Goal: Use online tool/utility: Use online tool/utility

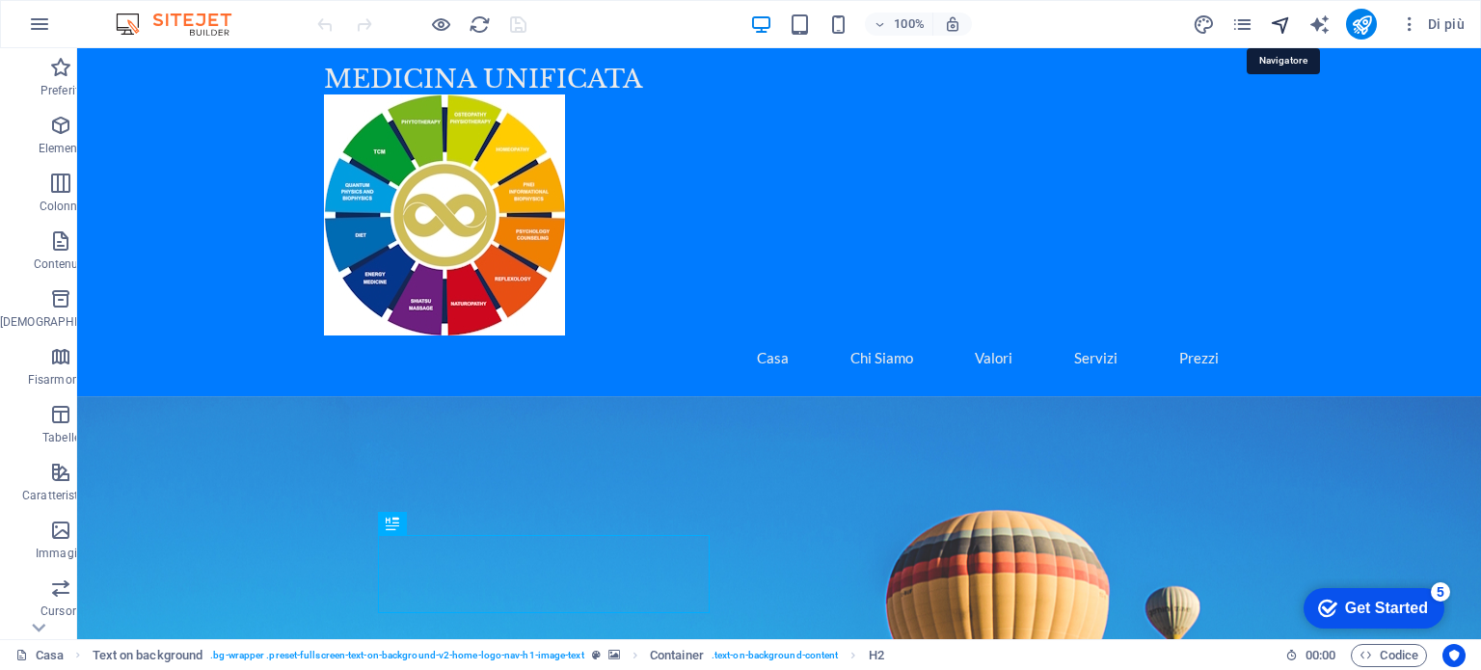
click at [1284, 19] on icon "navigatore" at bounding box center [1281, 24] width 22 height 22
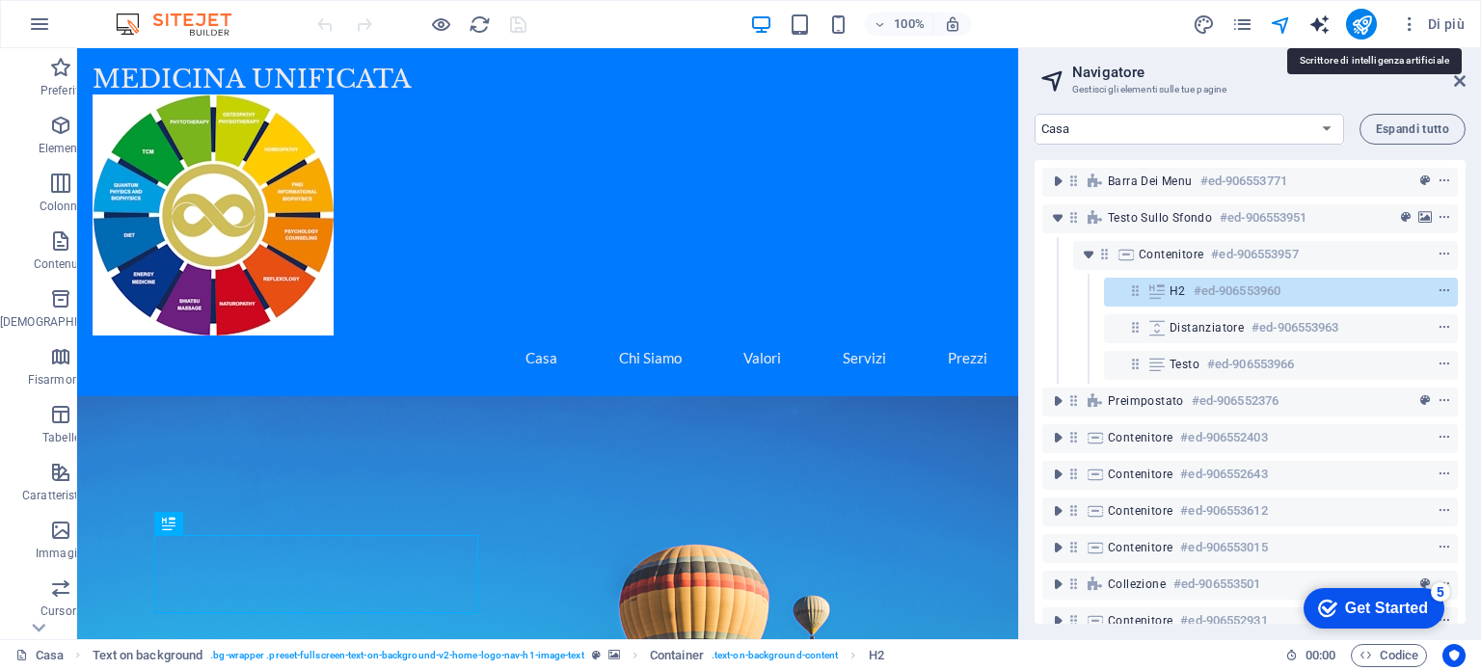
click at [1321, 16] on icon "generatore di testo" at bounding box center [1319, 24] width 22 height 22
select select "English"
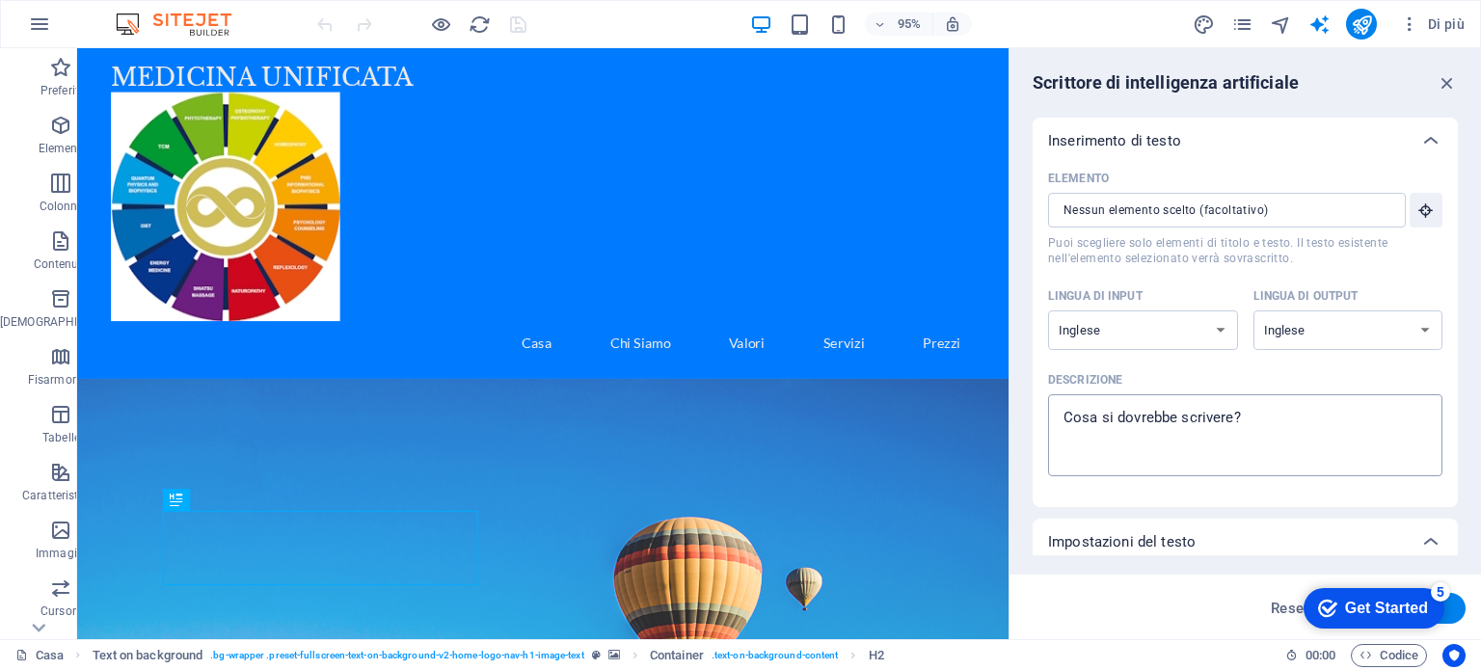
type textarea "x"
click at [1138, 416] on textarea "Descrizione x ​" at bounding box center [1245, 435] width 375 height 63
type textarea "è"
type textarea "x"
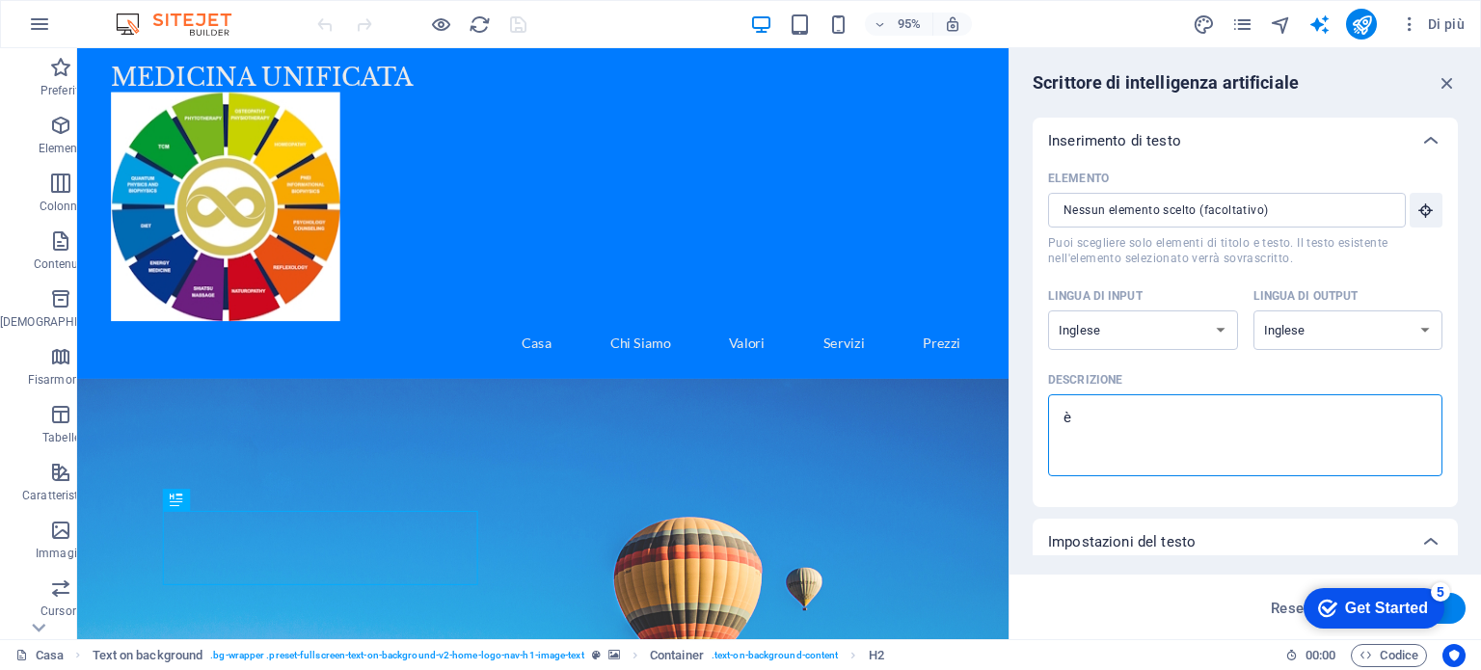
type textarea "è"
type textarea "x"
type textarea "è n"
type textarea "x"
type textarea "è ne"
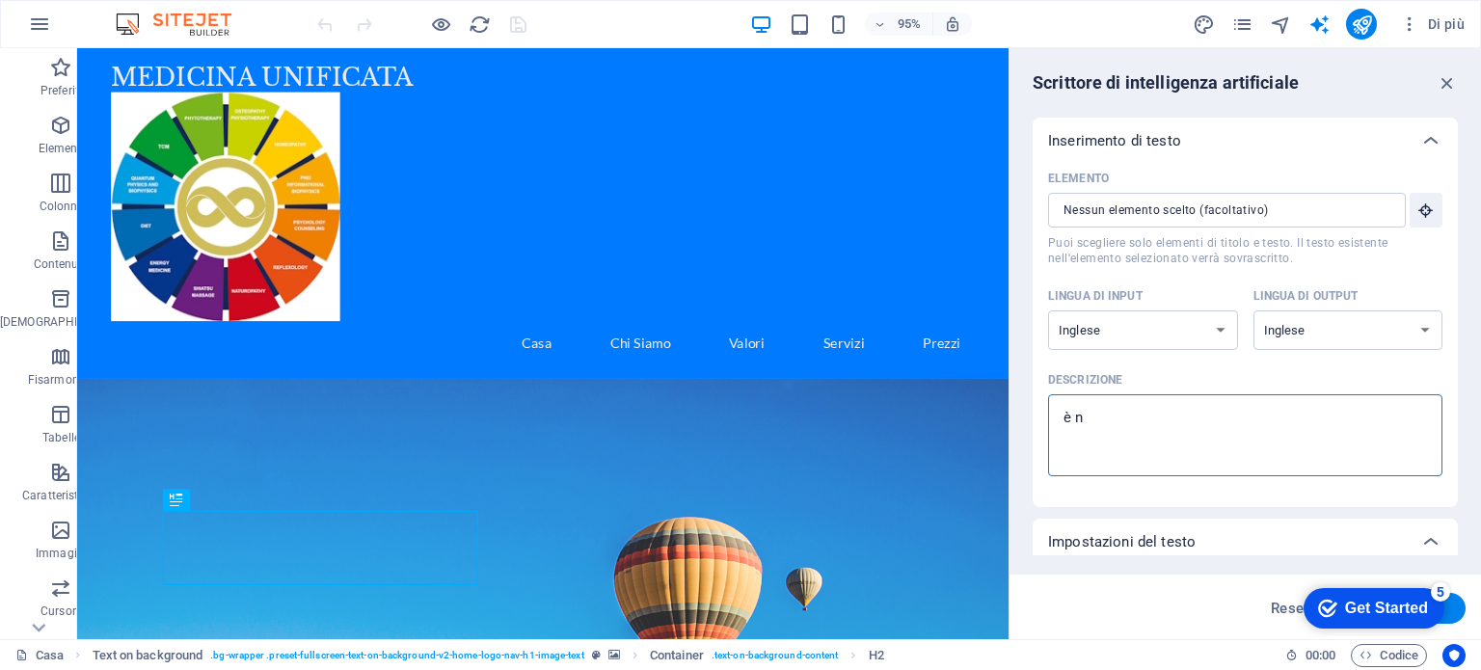
type textarea "x"
type textarea "è nec"
type textarea "x"
type textarea "è nece"
type textarea "x"
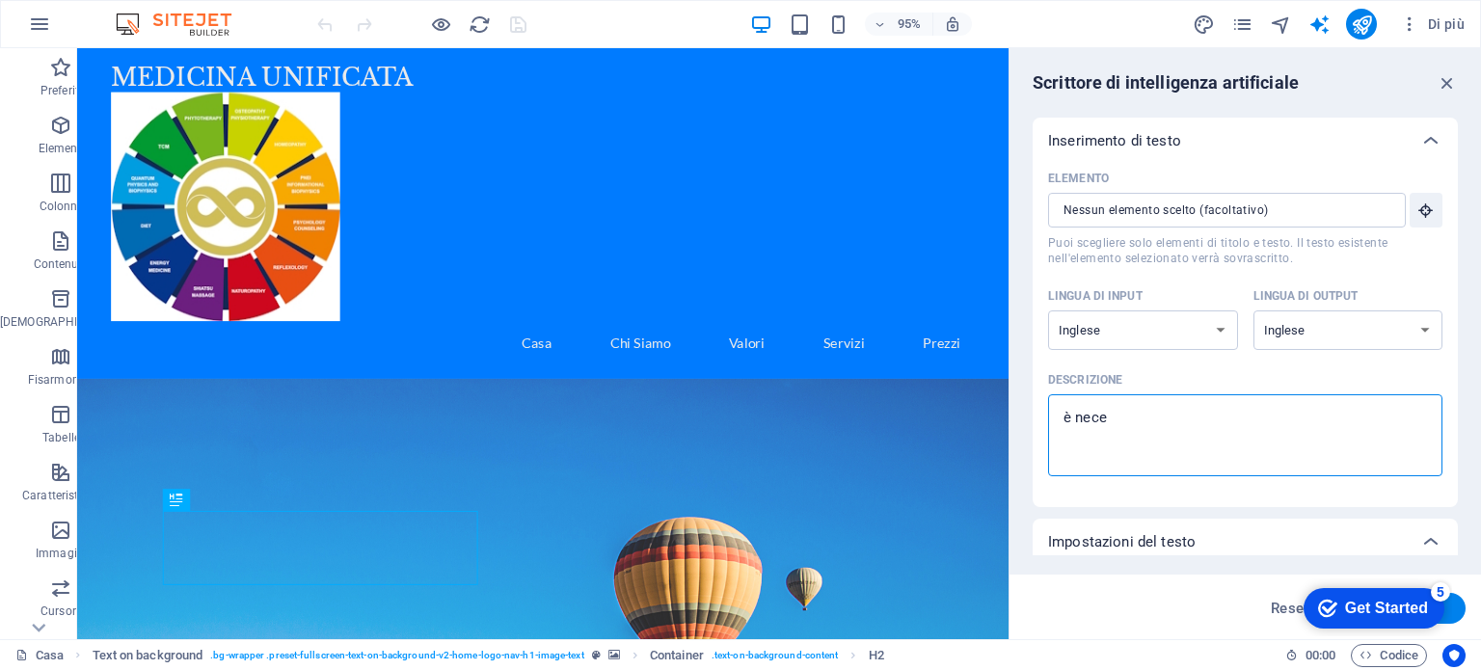
type textarea "è neces"
type textarea "x"
type textarea "è necess"
type textarea "x"
type textarea "è necessa"
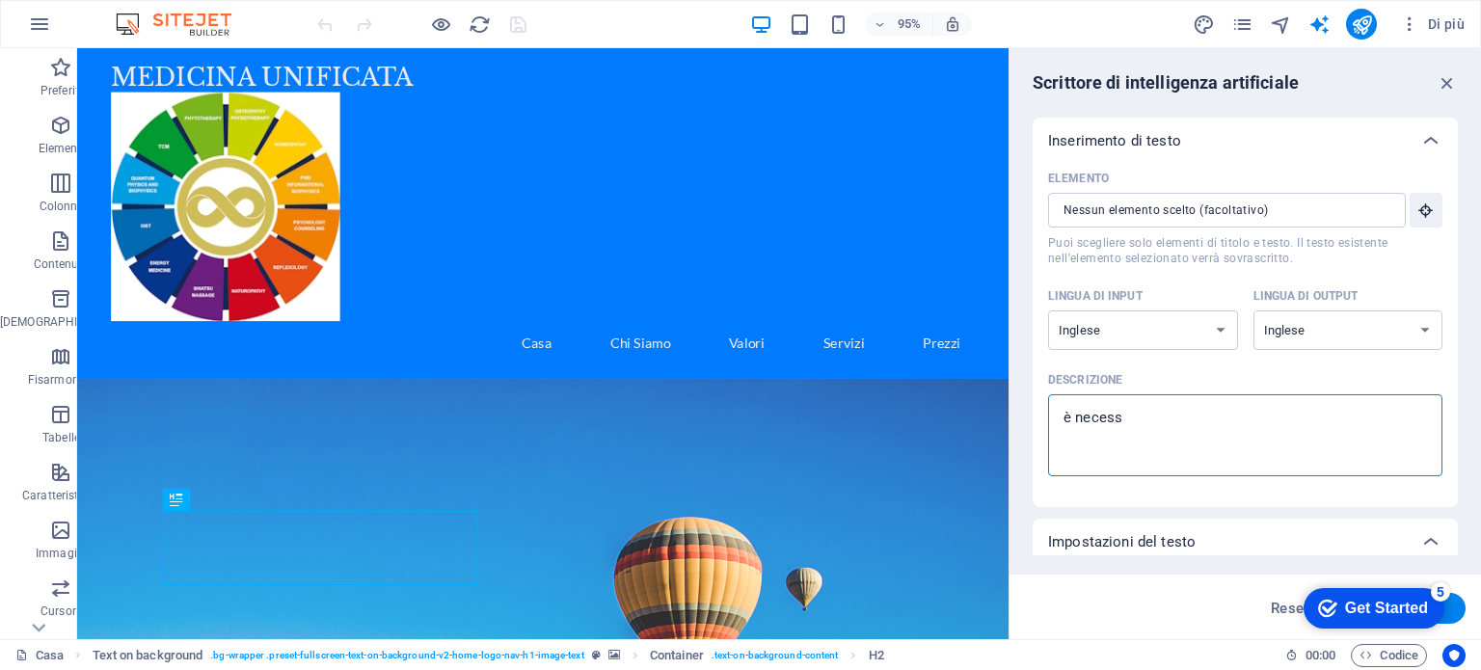
type textarea "x"
type textarea "è necessar"
type textarea "x"
type textarea "è necessari"
type textarea "x"
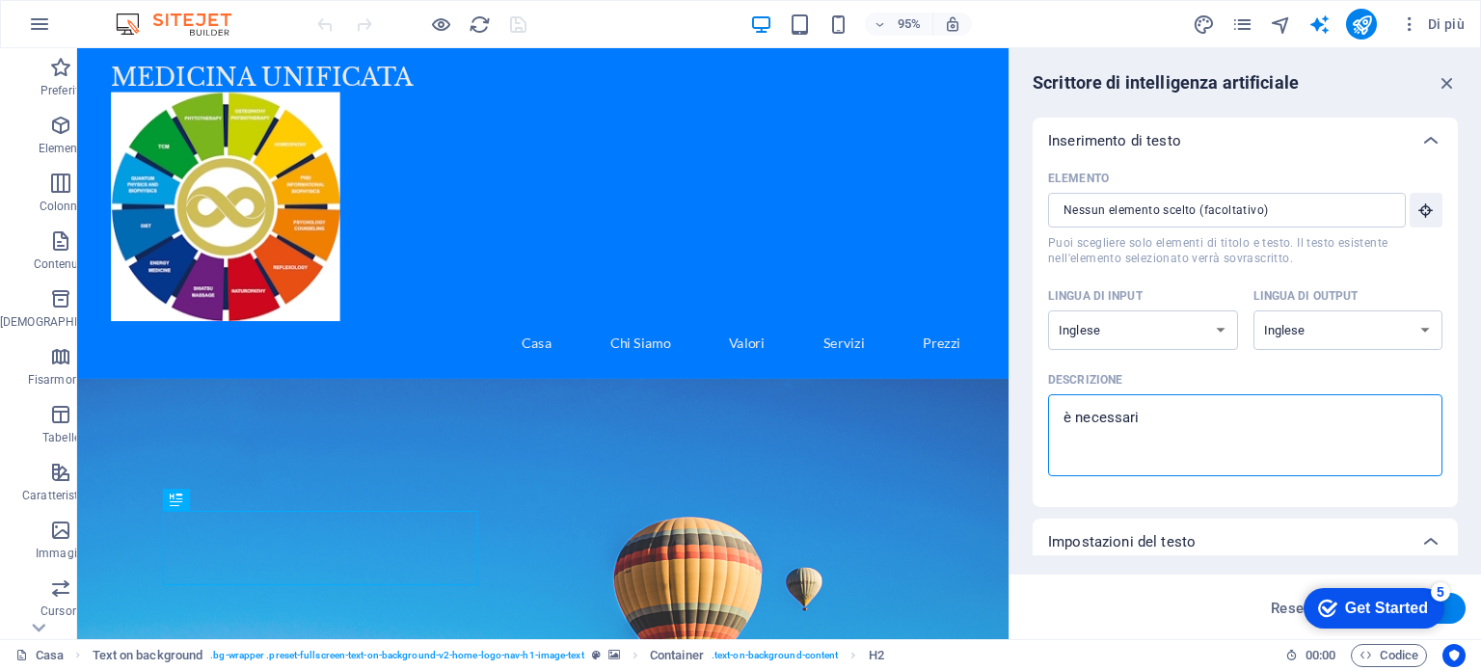
type textarea "è necessaria"
type textarea "x"
type textarea "è necessaria"
type textarea "x"
type textarea "è necessaria u"
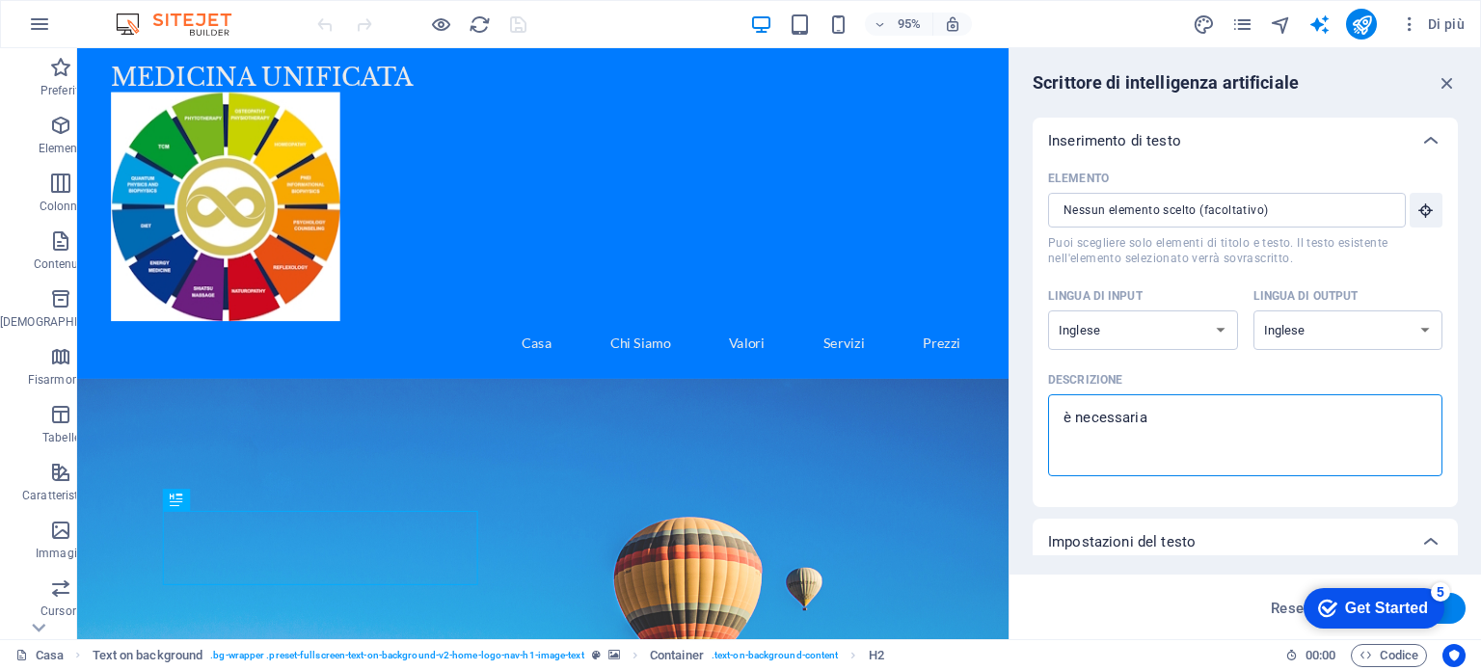
type textarea "x"
type textarea "è necessaria un"
type textarea "x"
type textarea "è necessaria una"
type textarea "x"
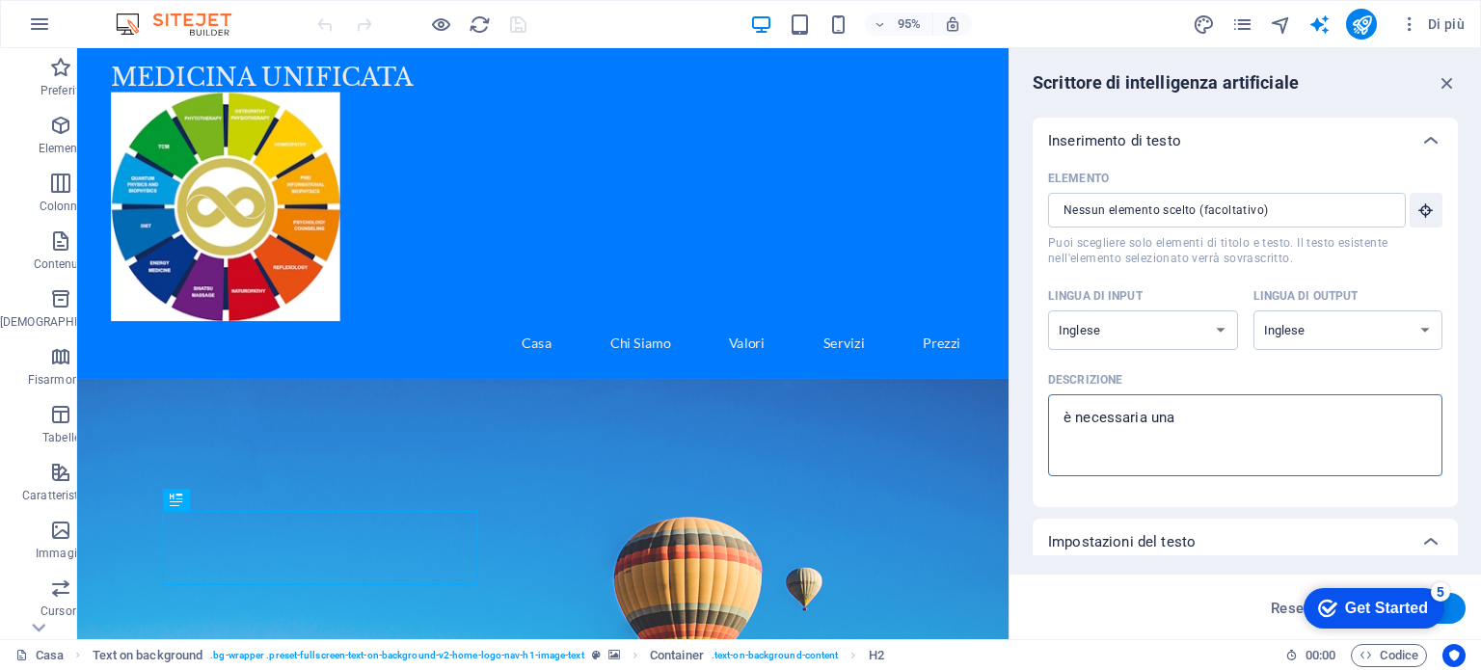
type textarea "è necessaria una"
type textarea "x"
type textarea "è necessaria una p"
type textarea "x"
type textarea "è necessaria una pa"
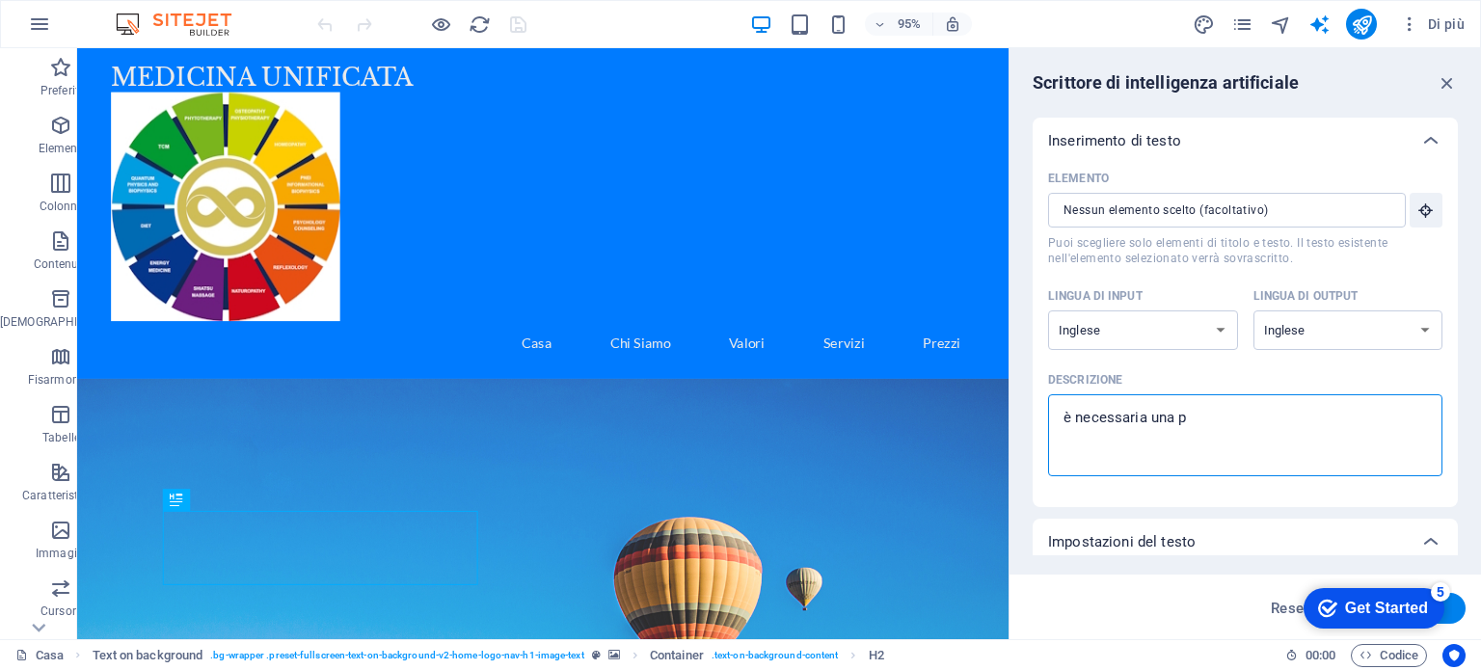
type textarea "x"
type textarea "è necessaria una pag"
type textarea "x"
type textarea "è necessaria una pagi"
type textarea "x"
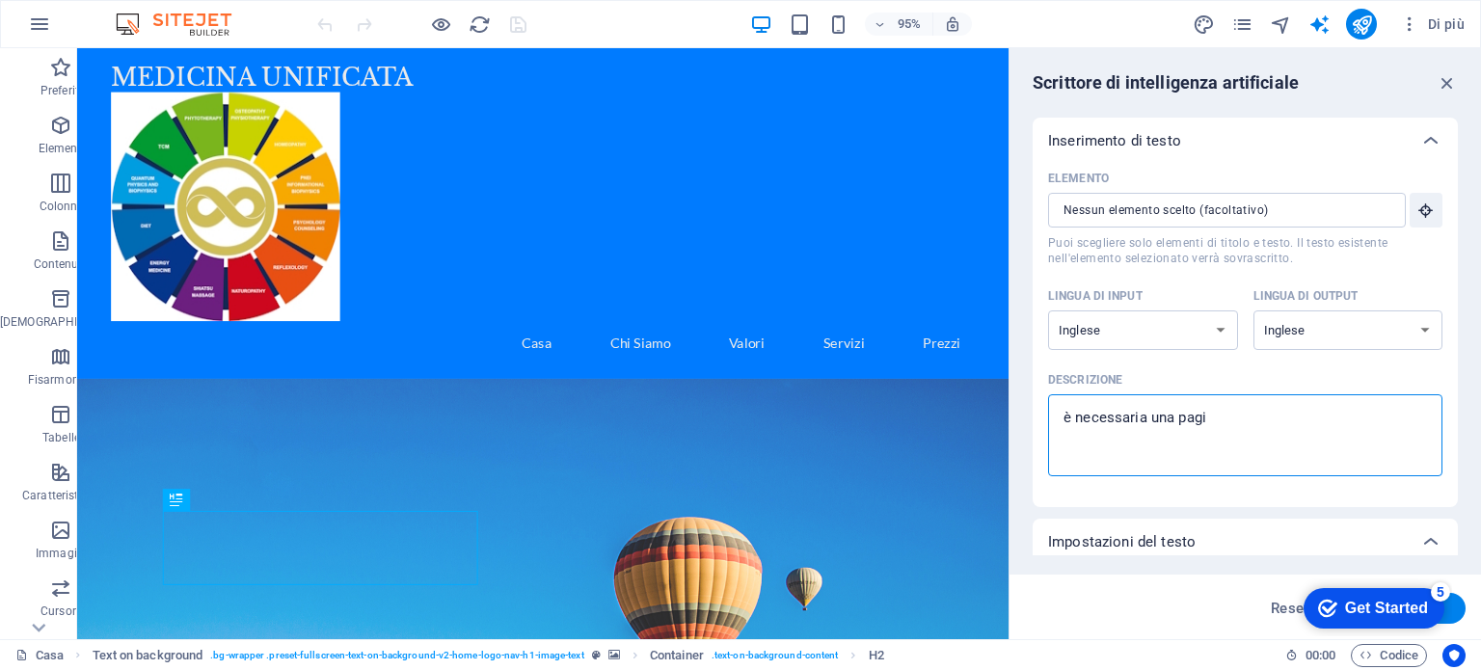
type textarea "è necessaria una pagin"
type textarea "x"
type textarea "è necessaria una pagina"
type textarea "x"
type textarea "è necessaria una pagina"
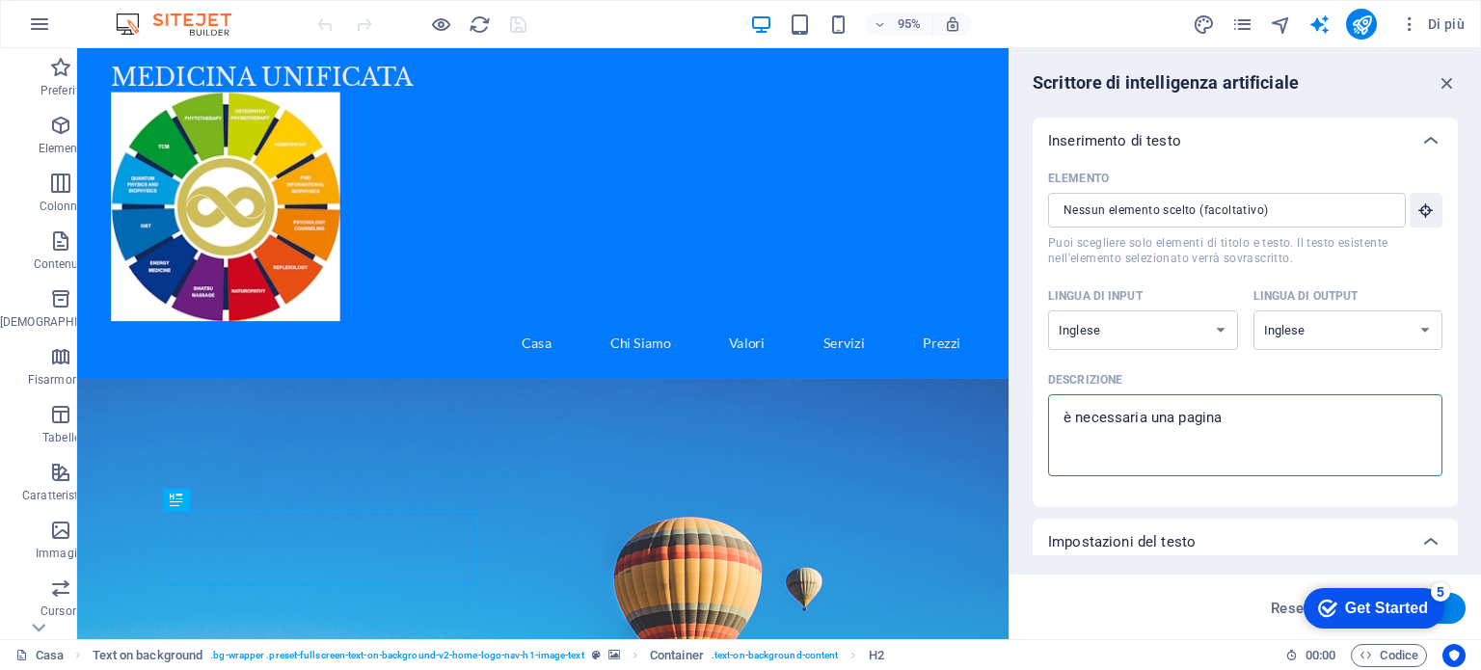
type textarea "x"
type textarea "è necessaria una pagina d"
type textarea "x"
type textarea "è necessaria una pagina da"
type textarea "x"
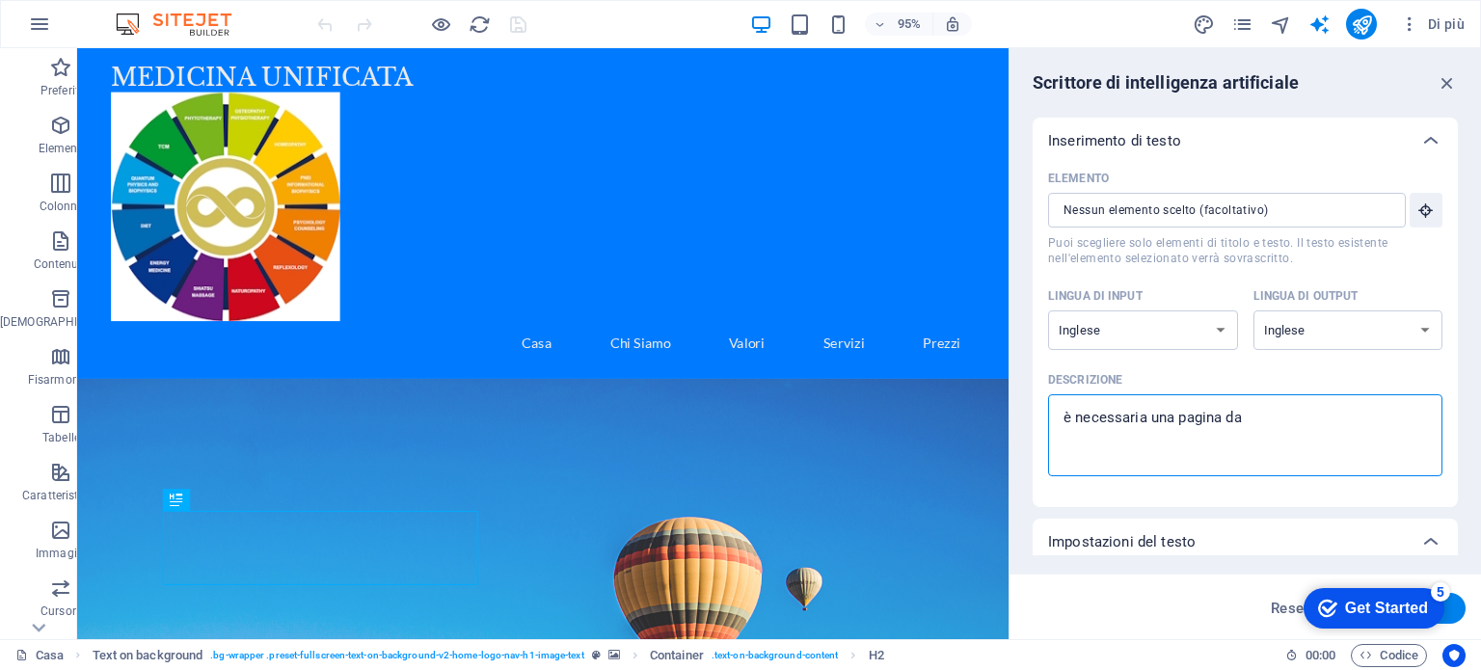
type textarea "è necessaria una pagina da"
type textarea "x"
type textarea "è necessaria una pagina da i"
type textarea "x"
type textarea "è necessaria una pagina da in"
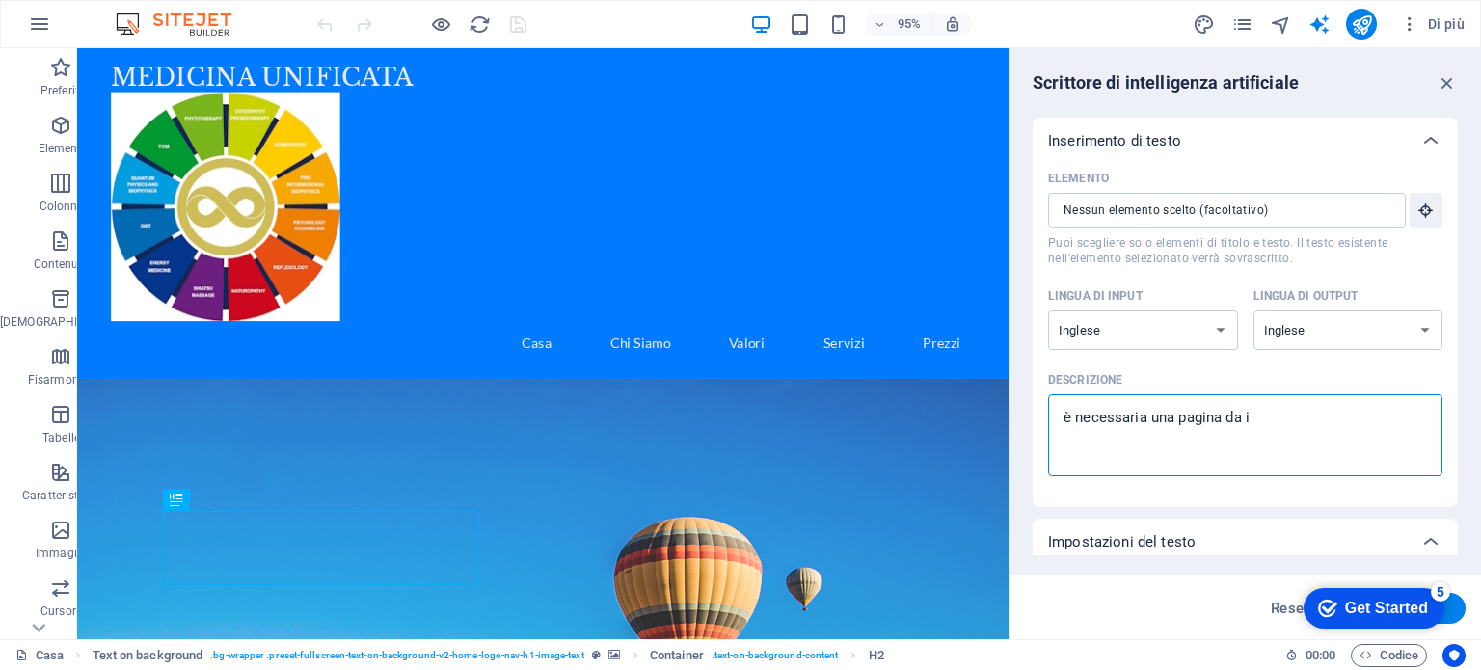
type textarea "x"
type textarea "è necessaria una pagina da ins"
type textarea "x"
type textarea "è necessaria una pagina da inse"
type textarea "x"
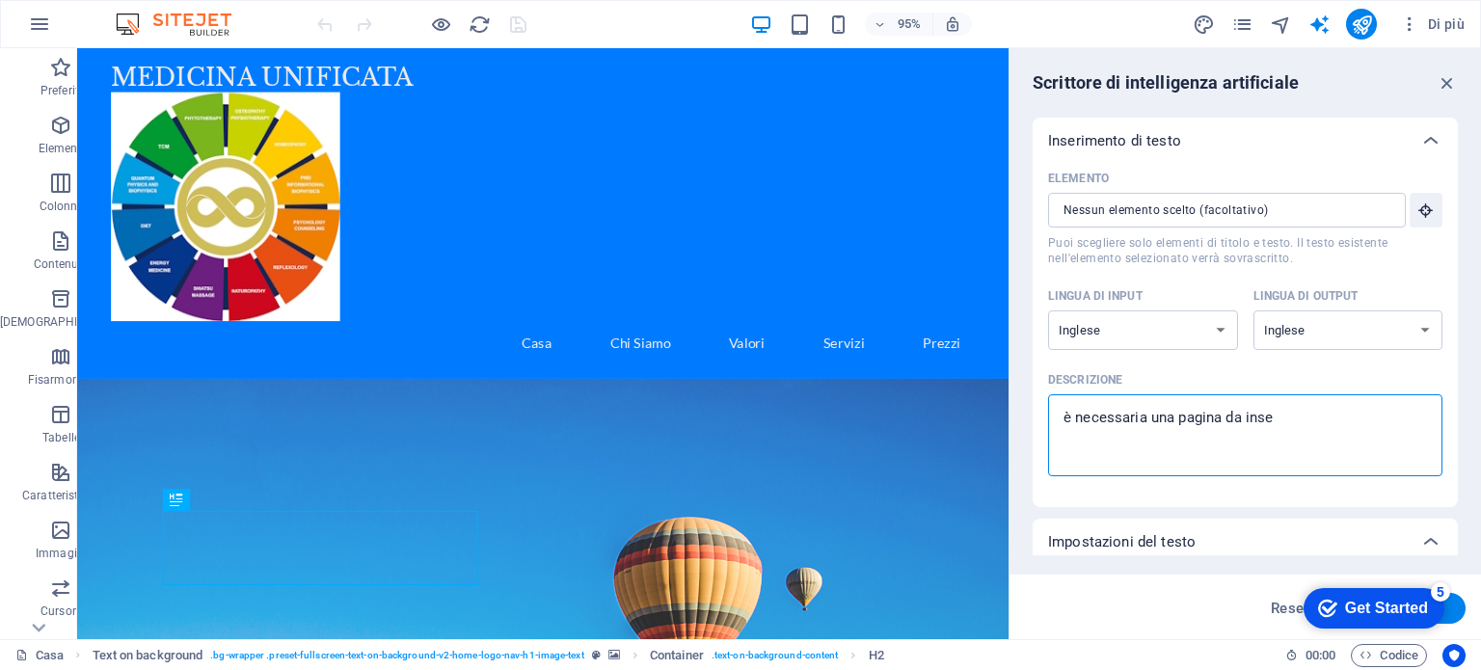
type textarea "è necessaria una pagina da inser"
type textarea "x"
type textarea "è necessaria una pagina da inseri"
type textarea "x"
type textarea "è necessaria una pagina da inserir"
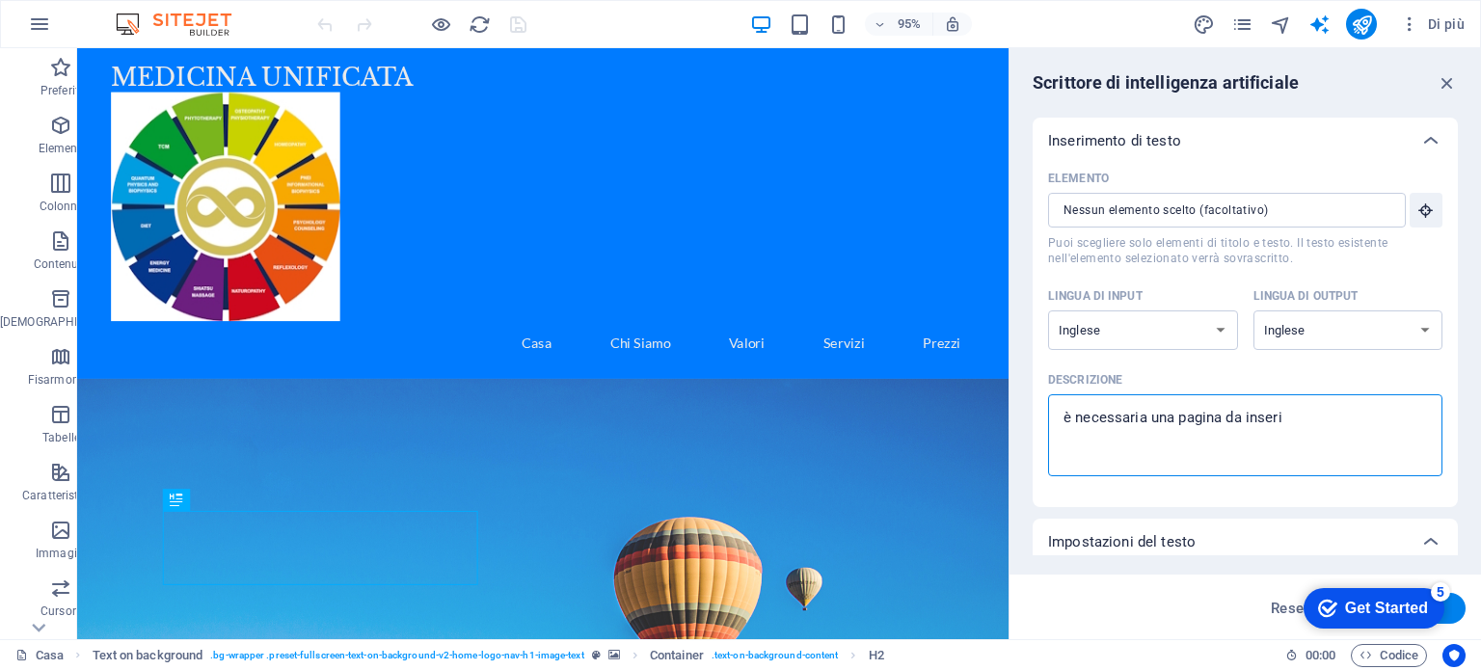
type textarea "x"
type textarea "è necessaria una pagina da inserire"
type textarea "x"
type textarea "è necessaria una pagina da inserire"
type textarea "x"
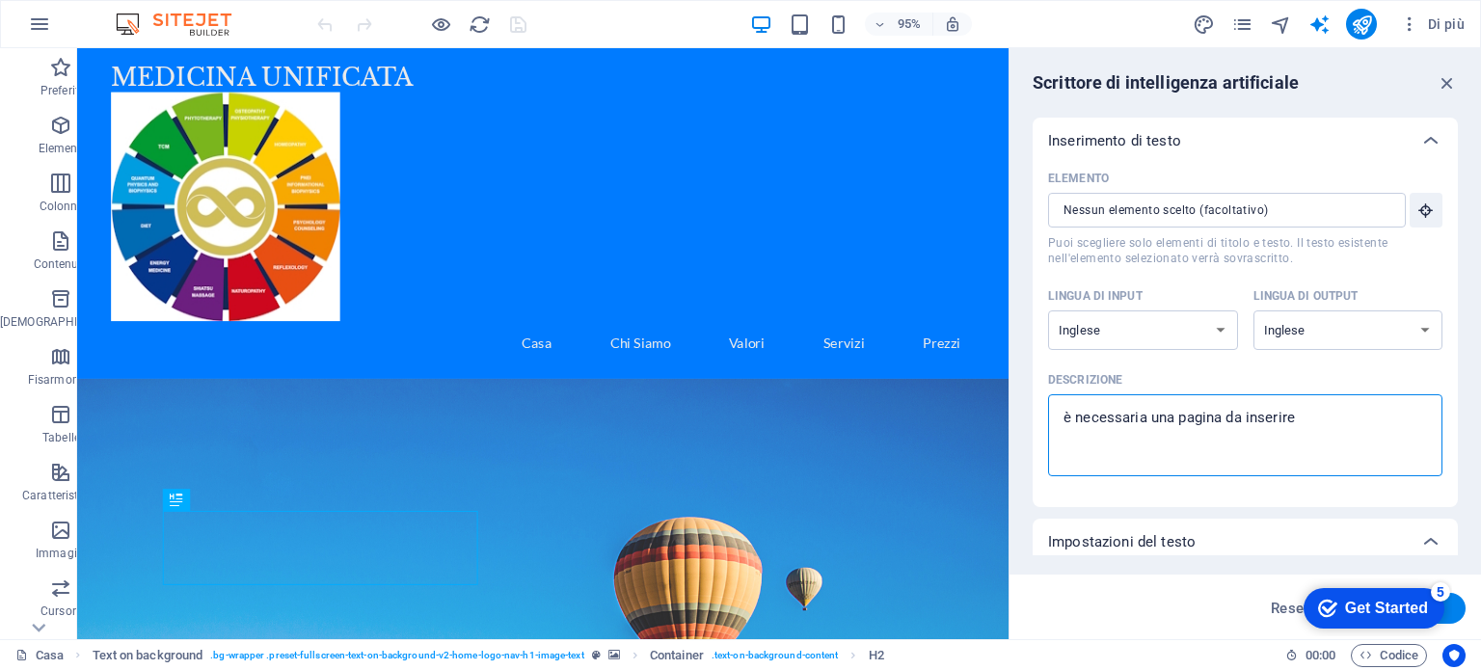
type textarea "è necessaria una pagina da inserire n"
type textarea "x"
type textarea "è necessaria una pagina da inserire ne"
type textarea "x"
type textarea "è necessaria una pagina da inserire nel"
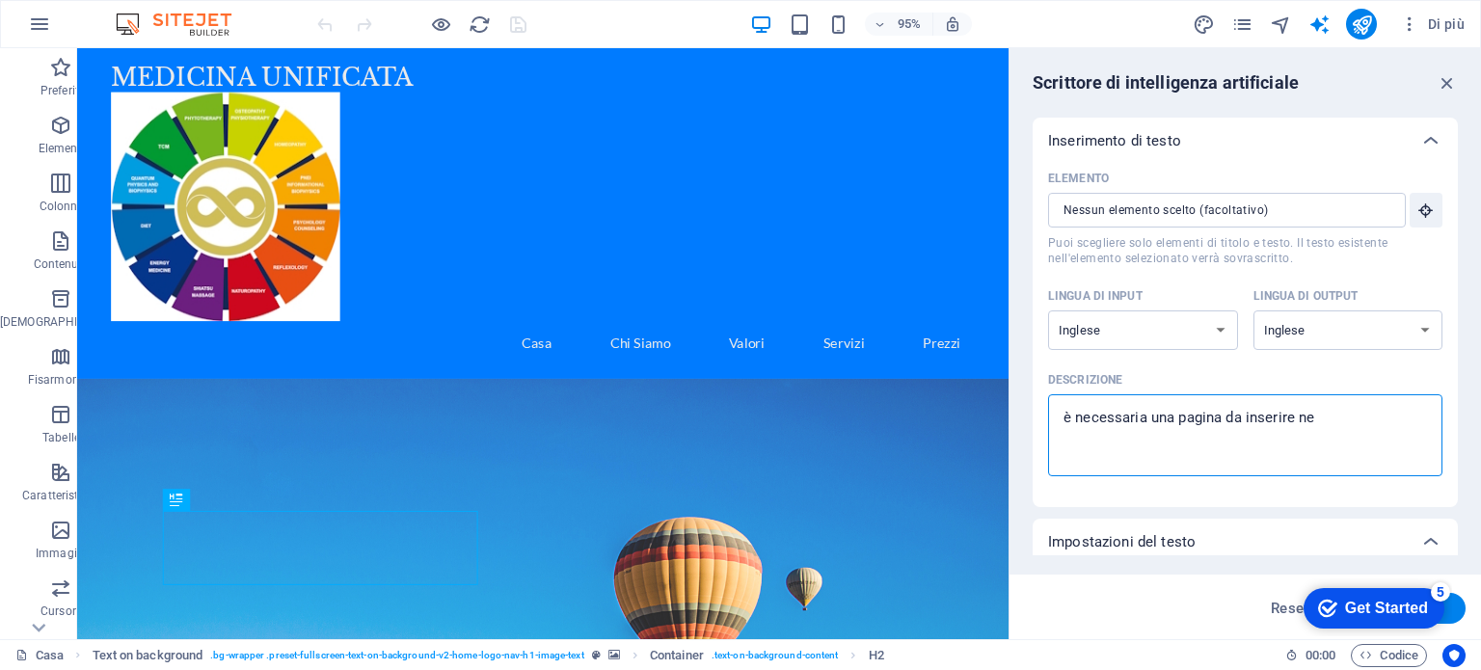
type textarea "x"
type textarea "è necessaria una pagina da inserire nel"
type textarea "x"
type textarea "è necessaria una pagina da inserire nel m"
type textarea "x"
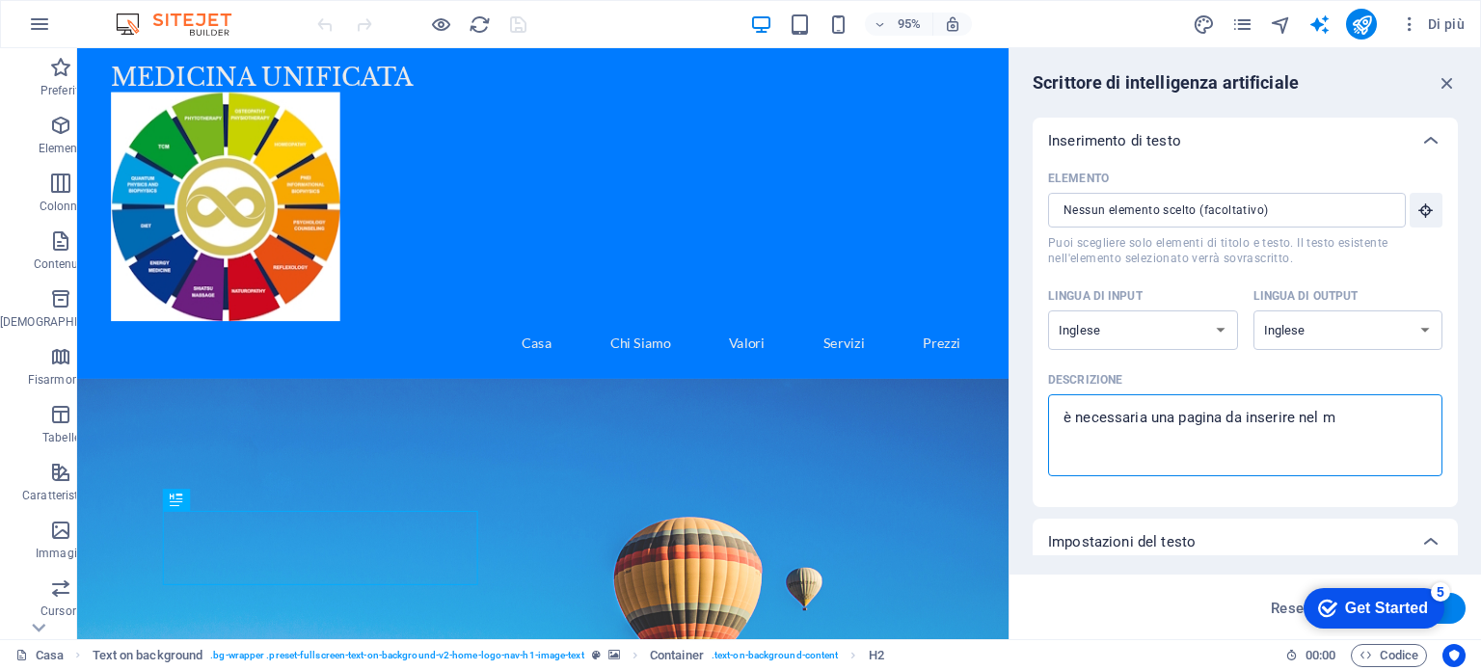
type textarea "è necessaria una pagina da inserire nel me"
type textarea "x"
type textarea "è necessaria una pagina da inserire nel men"
type textarea "x"
type textarea "è necessaria una pagina da inserire nel menù"
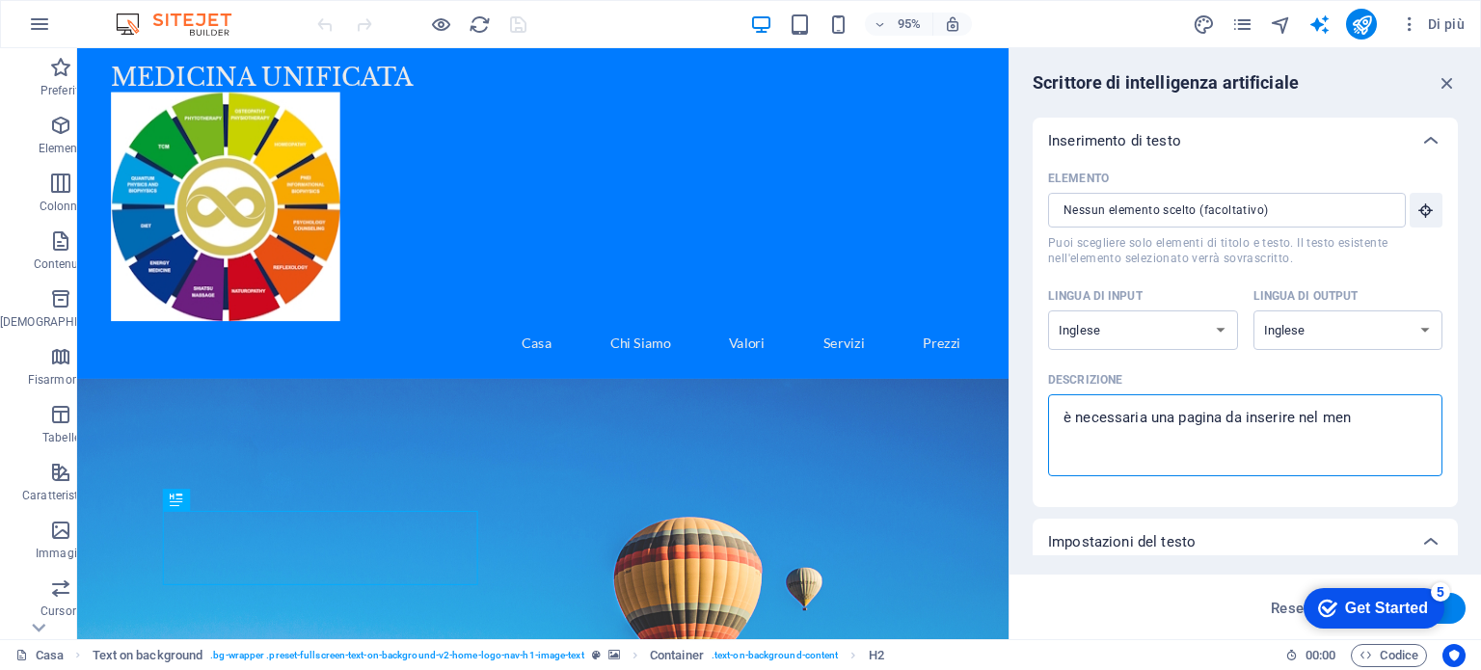
type textarea "x"
type textarea "è necessaria una pagina da inserire nel menù"
type textarea "x"
type textarea "è necessaria una pagina da inserire nel menù c"
type textarea "x"
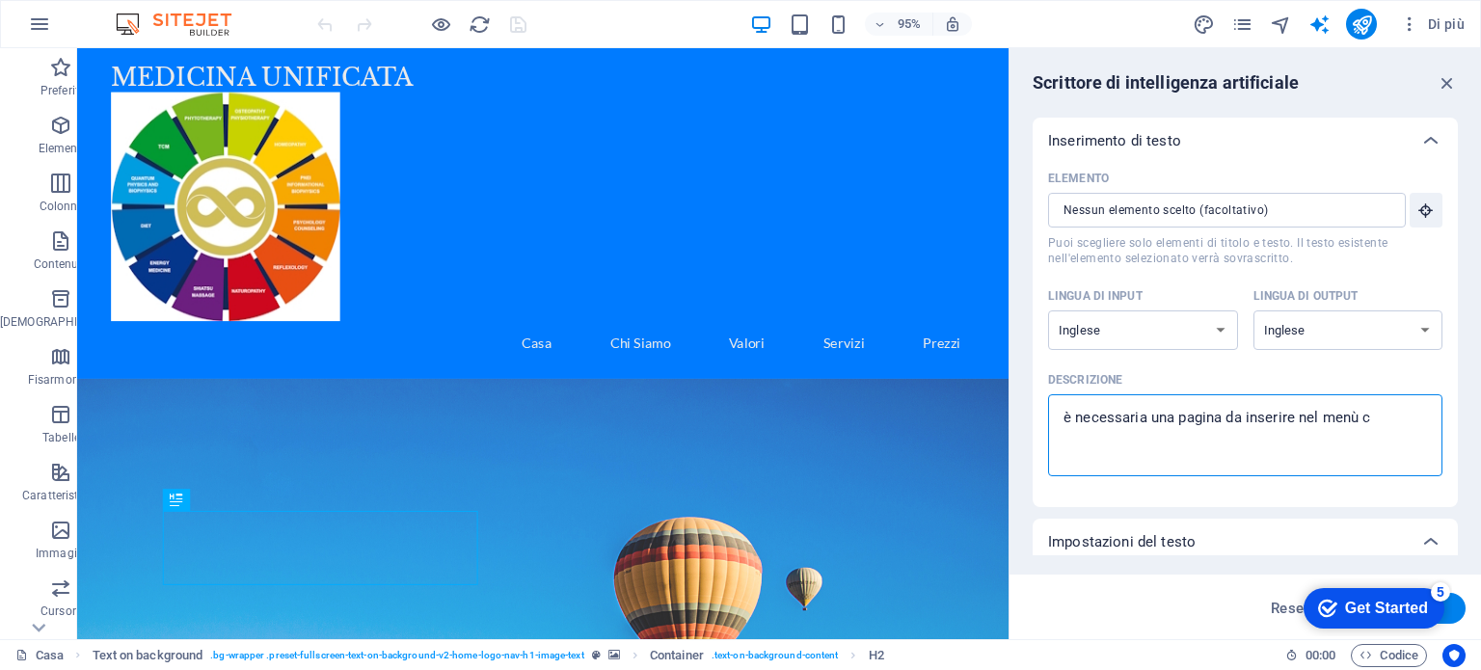
type textarea "è necessaria una pagina da inserire nel menù ch"
type textarea "x"
type textarea "è necessaria una pagina da inserire nel menù che"
type textarea "x"
type textarea "è necessaria una pagina da inserire nel menù che"
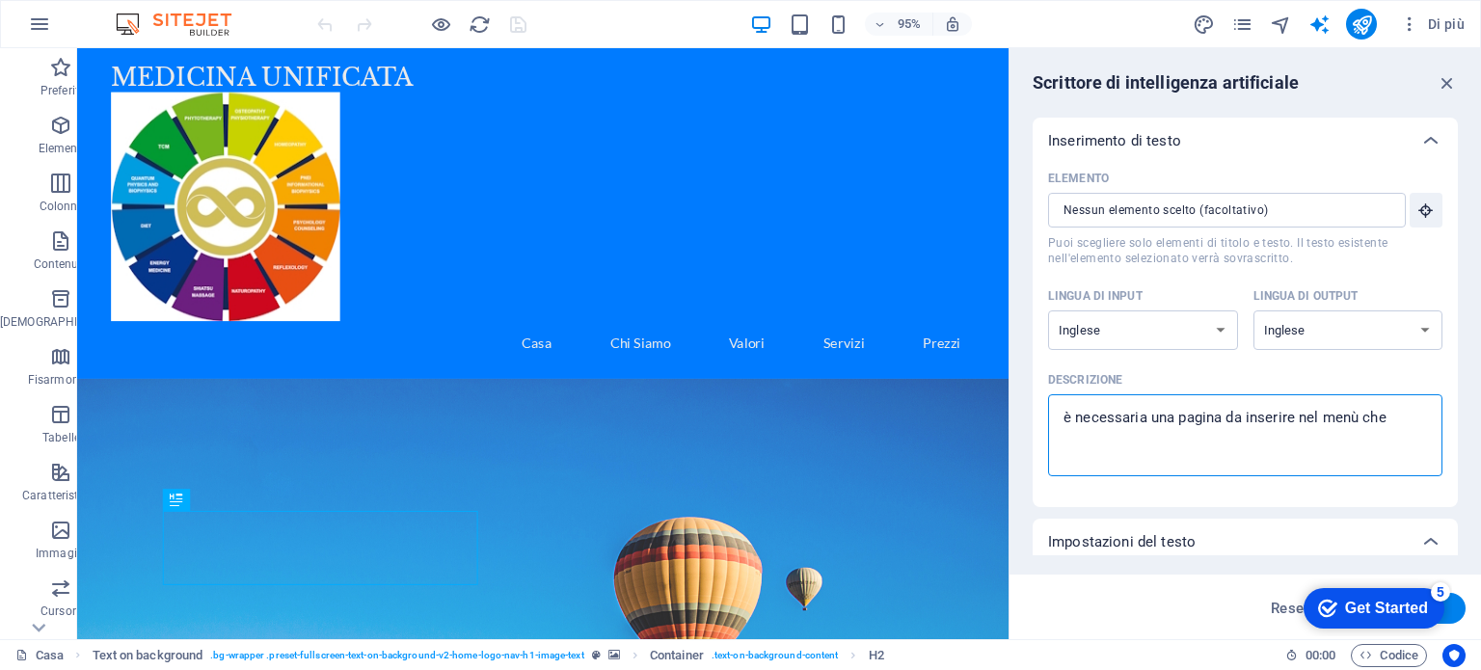
type textarea "x"
type textarea "è necessaria una pagina da inserire nel menù che s"
type textarea "x"
type textarea "è necessaria una pagina da inserire nel menù che sp"
type textarea "x"
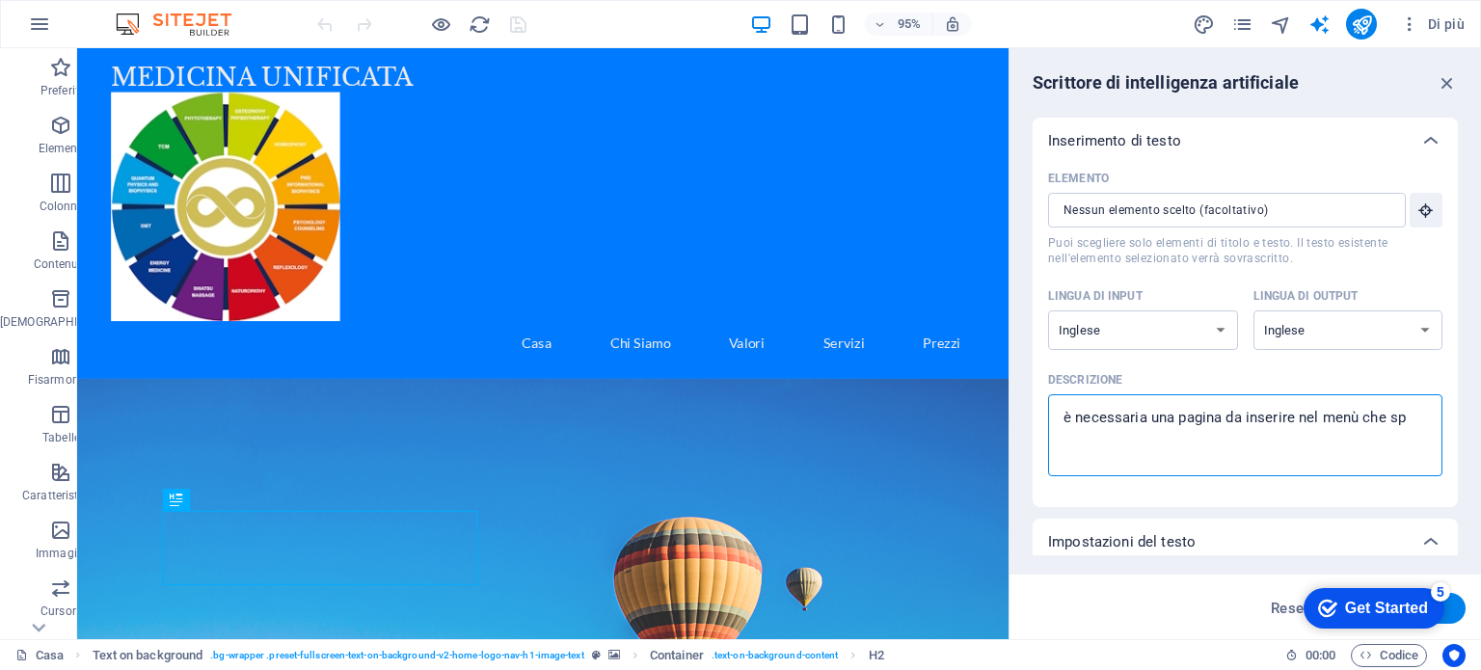
type textarea "è necessaria una pagina da inserire nel menù che spi"
type textarea "x"
type textarea "è necessaria una pagina da inserire nel menù che spie"
type textarea "x"
type textarea "è necessaria una pagina da inserire nel menù che spieg"
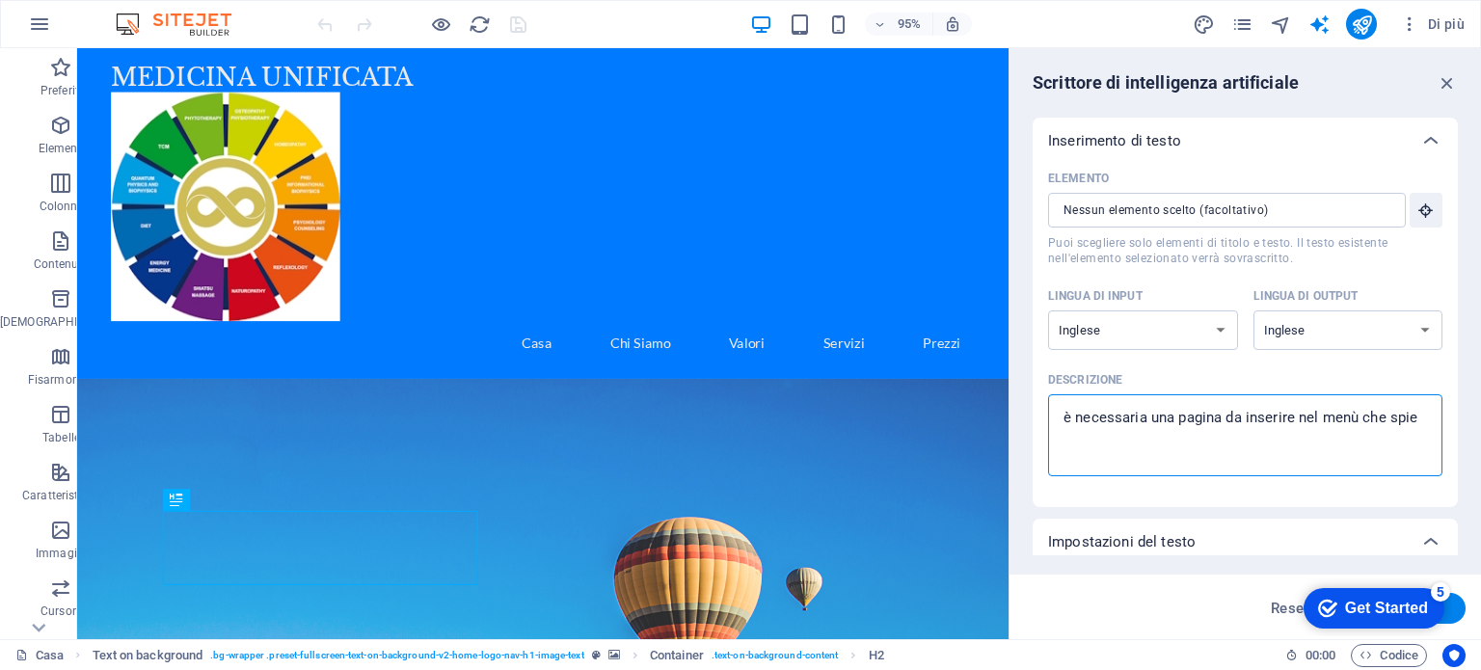
type textarea "x"
type textarea "è necessaria una pagina da inserire nel menù che spiegh"
type textarea "x"
type textarea "è necessaria una pagina da inserire nel menù che spieghi"
type textarea "x"
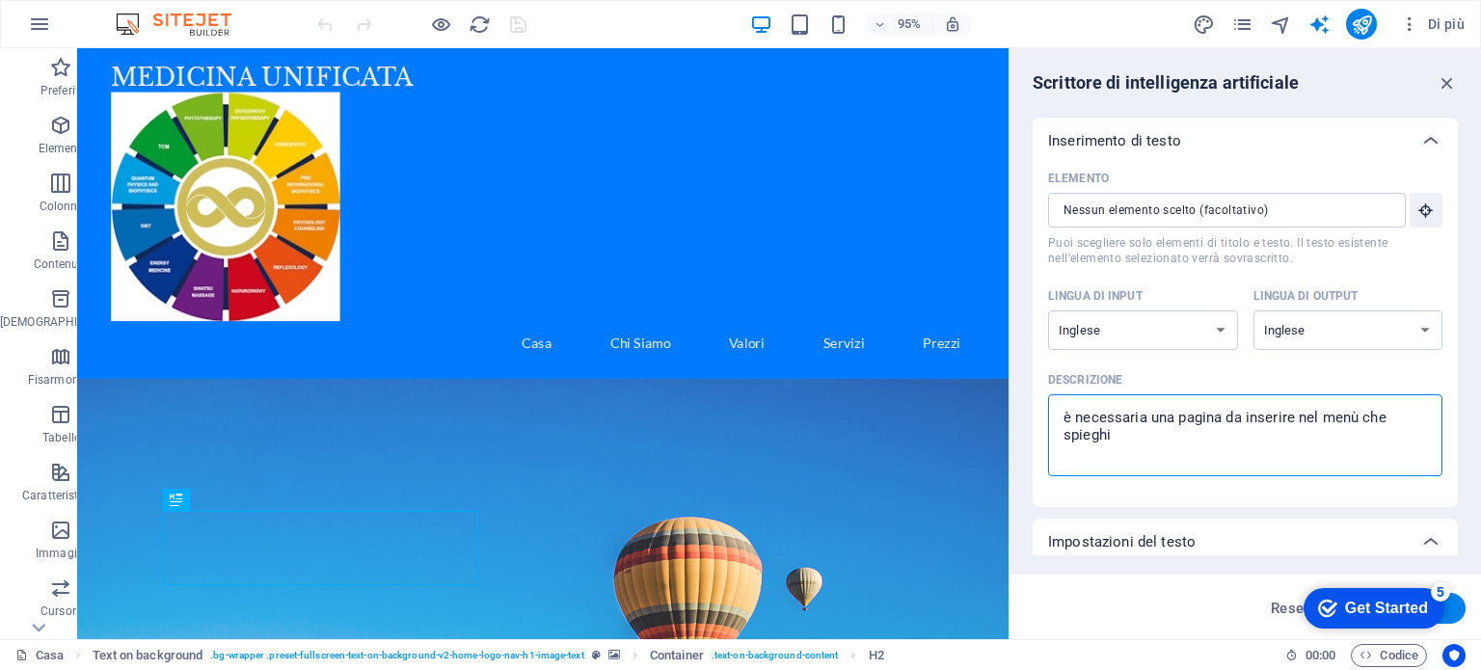
type textarea "è necessaria una pagina da inserire nel menù che spieghi"
type textarea "x"
type textarea "è necessaria una pagina da inserire nel menù che spieghi n"
type textarea "x"
type textarea "è necessaria una pagina da inserire nel menù che spieghi ne"
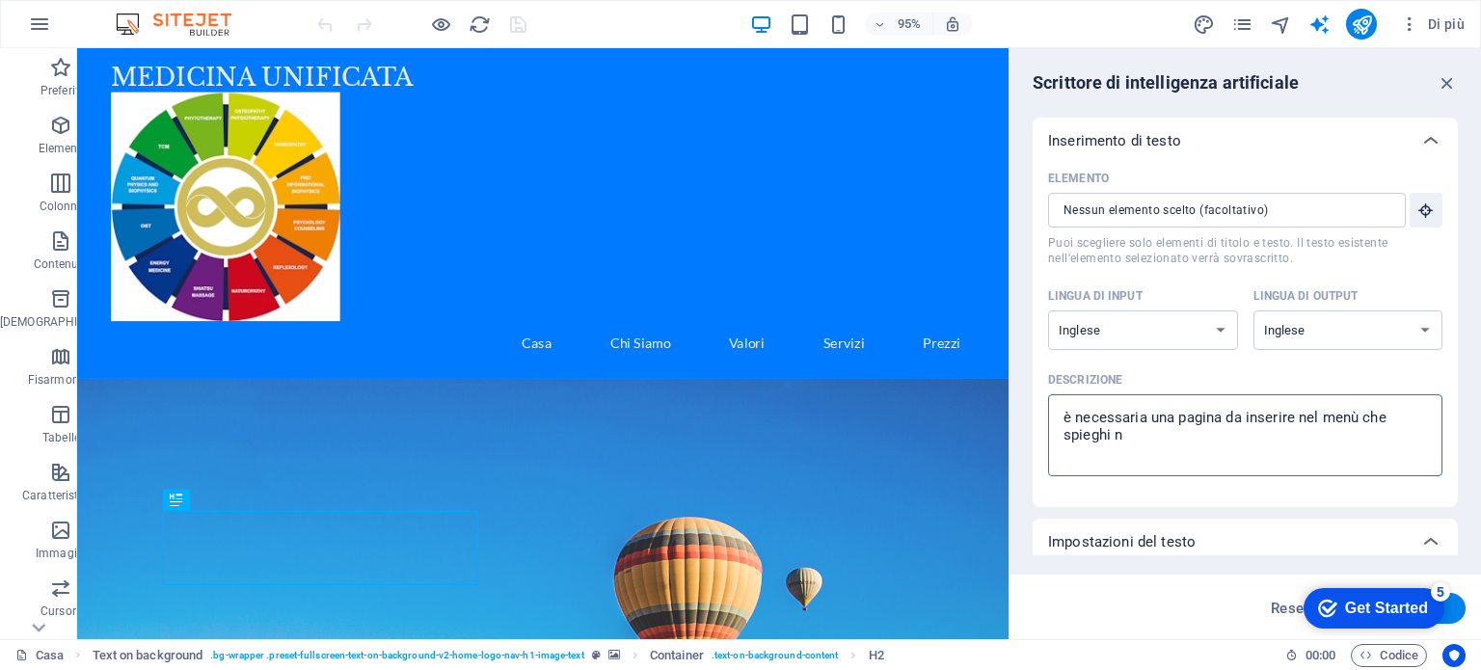
type textarea "x"
type textarea "è necessaria una pagina da inserire nel menù che spieghi nel"
type textarea "x"
type textarea "è necessaria una pagina da inserire nel menù che spieghi nel"
type textarea "x"
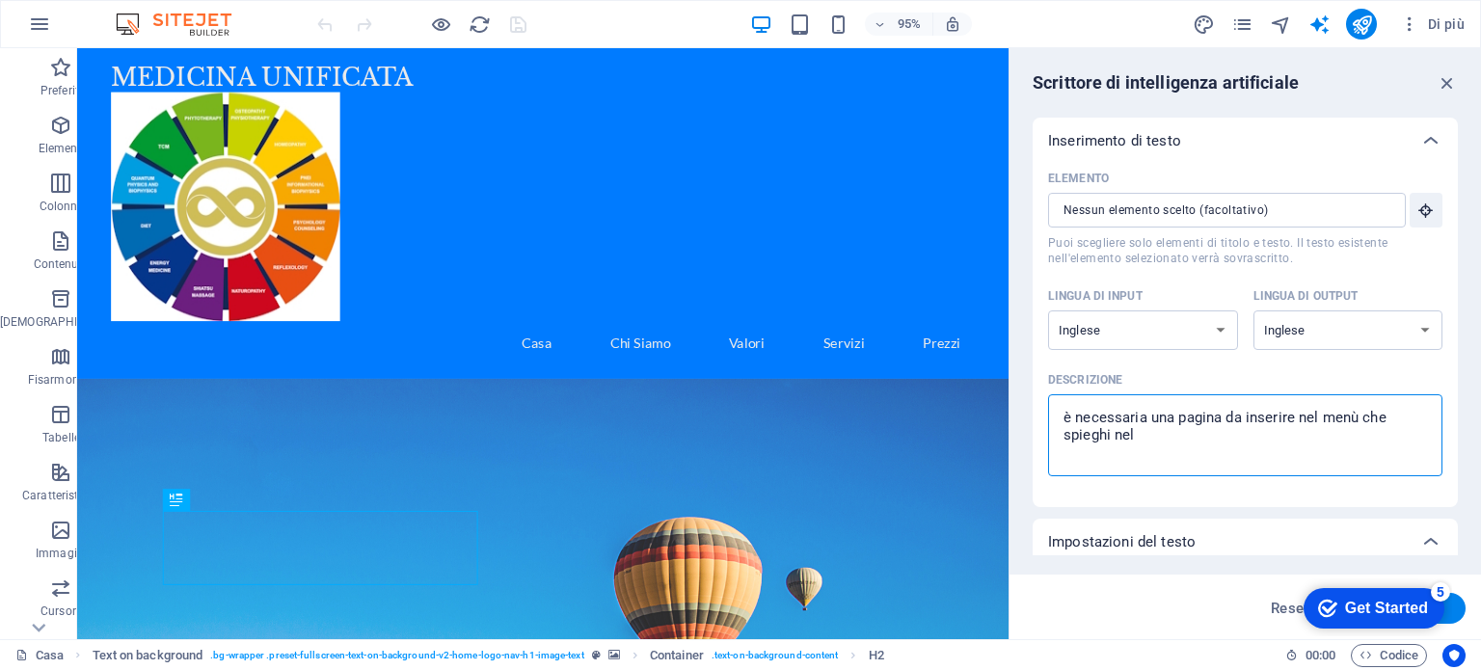
type textarea "è necessaria una pagina da inserire nel menù che spieghi nel d"
type textarea "x"
type textarea "è necessaria una pagina da inserire nel menù che spieghi nel da"
type textarea "x"
type textarea "è necessaria una pagina da inserire nel menù che spieghi nel dat"
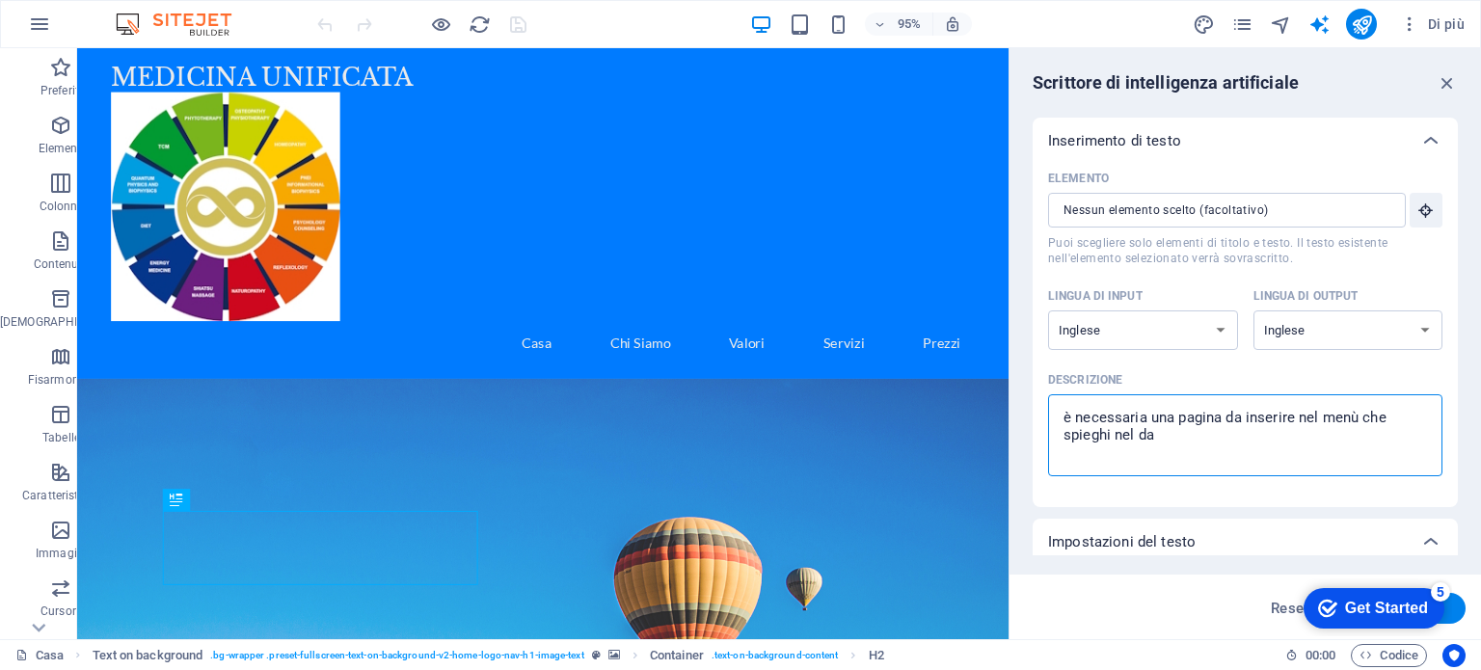
type textarea "x"
type textarea "è necessaria una pagina da inserire nel menù che spieghi nel datt"
type textarea "x"
type textarea "è necessaria una pagina da inserire nel menù che spieghi nel datta"
type textarea "x"
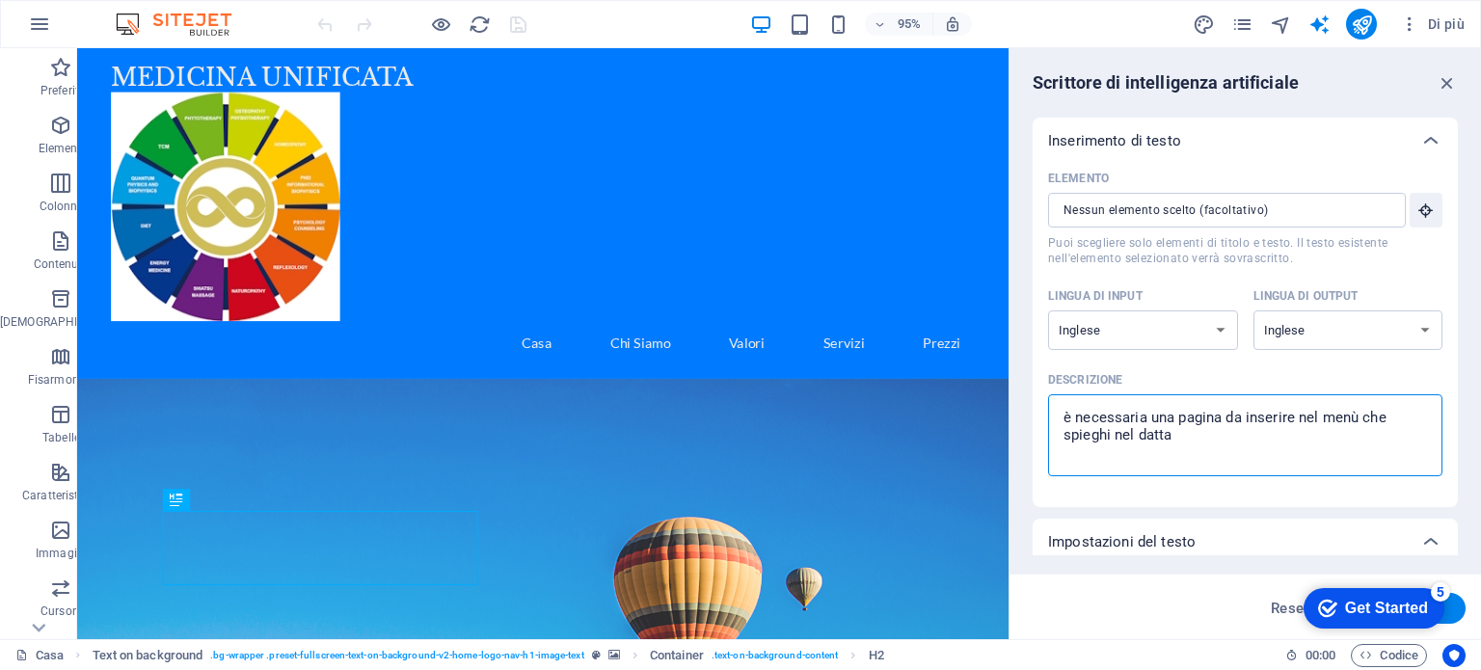
type textarea "è necessaria una pagina da inserire nel menù che spieghi nel dattag"
type textarea "x"
type textarea "è necessaria una pagina da inserire nel menù che spieghi nel dattagl"
type textarea "x"
type textarea "è necessaria una pagina da inserire nel menù che spieghi nel dattagli"
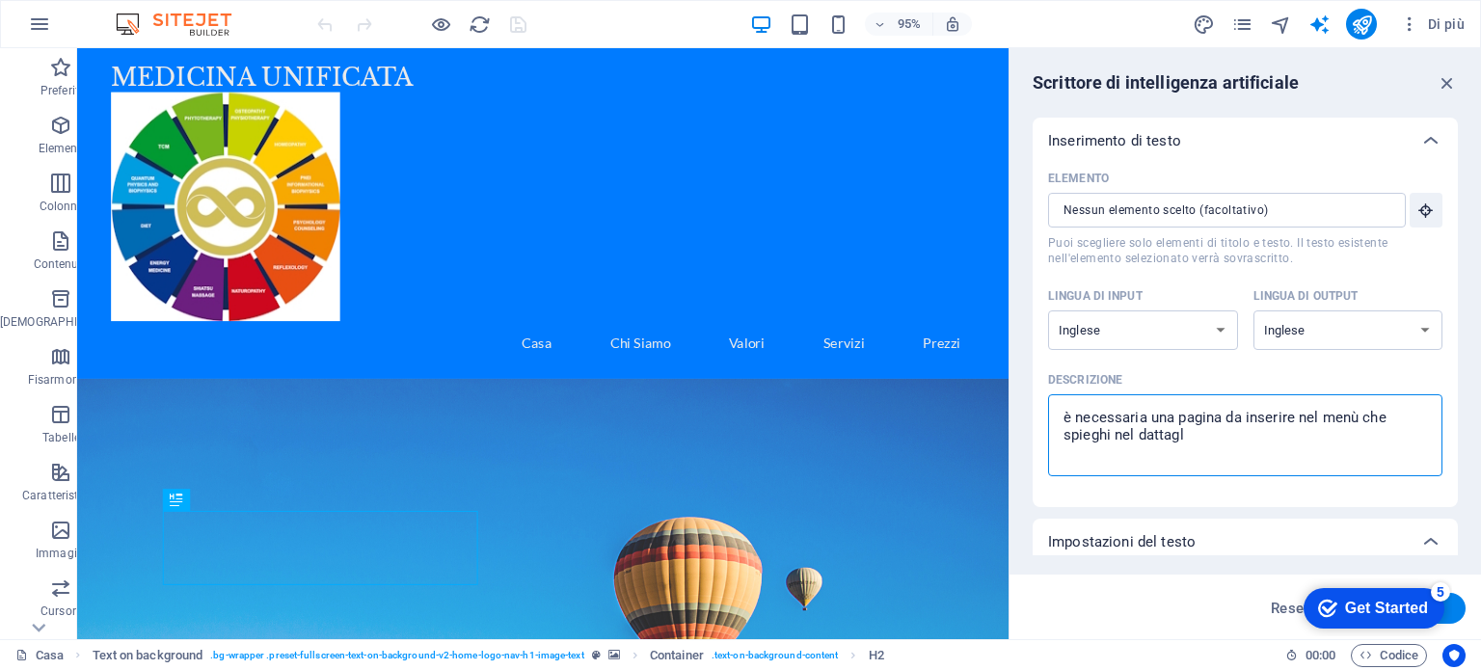
type textarea "x"
type textarea "è necessaria una pagina da inserire nel menù che spieghi nel dattaglio"
type textarea "x"
type textarea "è necessaria una pagina da inserire nel menù che spieghi nel dattaglio"
type textarea "x"
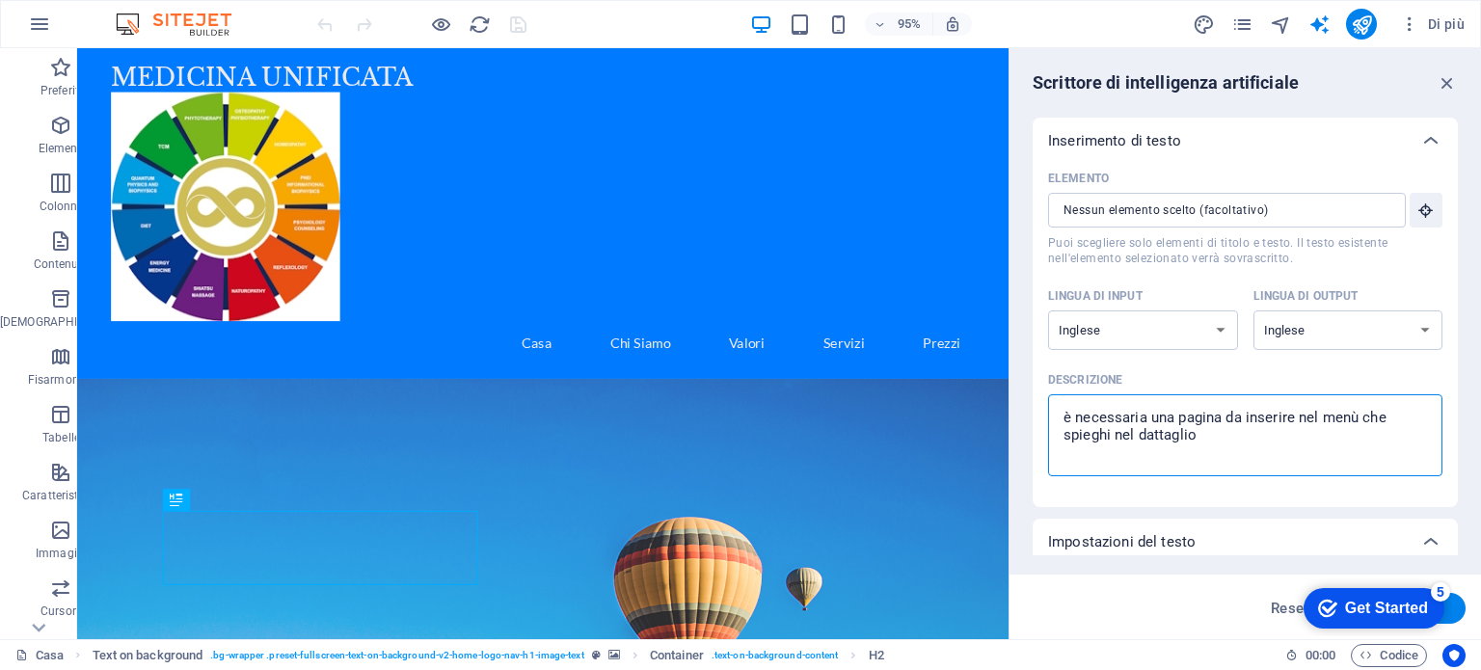
type textarea "è necessaria una pagina da inserire nel menù che spieghi nel dattaglio l"
type textarea "x"
type textarea "è necessaria una pagina da inserire nel menù che spieghi nel dattaglio la"
type textarea "x"
type textarea "è necessaria una pagina da inserire nel menù che spieghi nel dattaglio la"
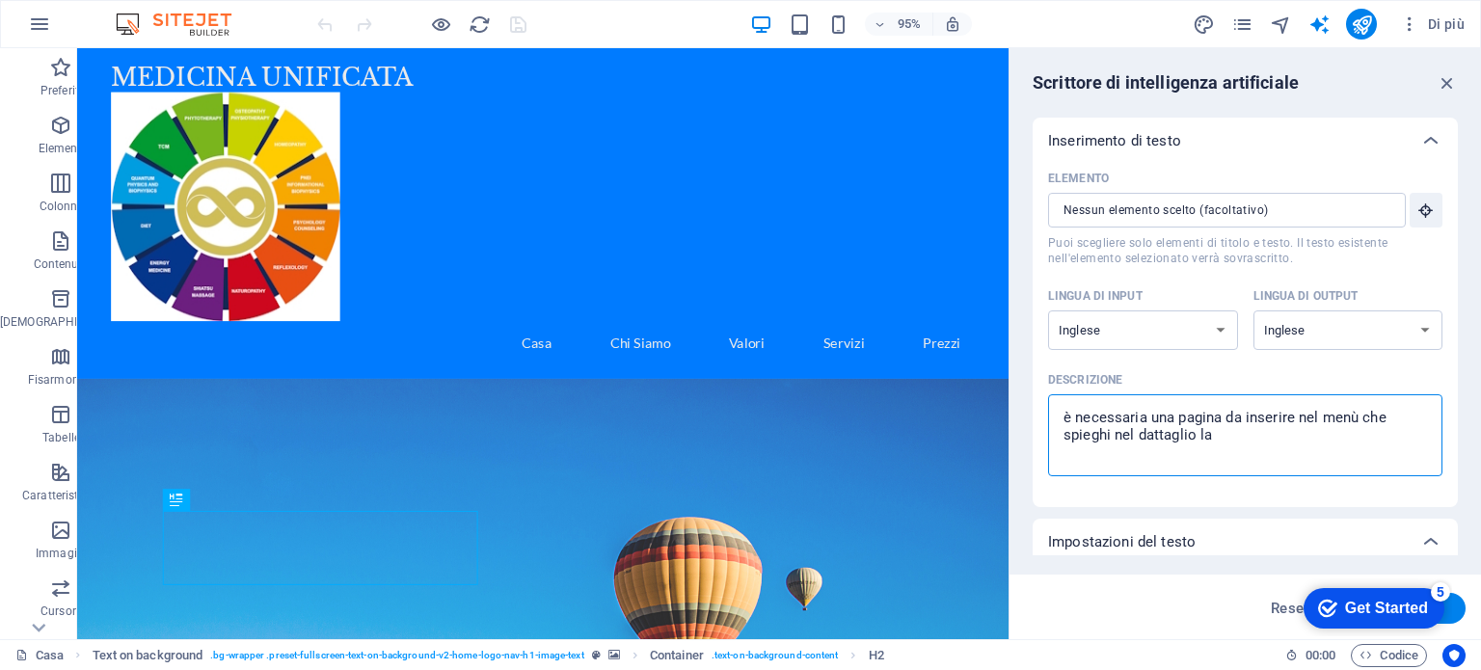
type textarea "x"
type textarea "è necessaria una pagina da inserire nel menù che spieghi nel dattaglio la f"
type textarea "x"
type textarea "è necessaria una pagina da inserire nel menù che spieghi nel dattaglio la fo"
type textarea "x"
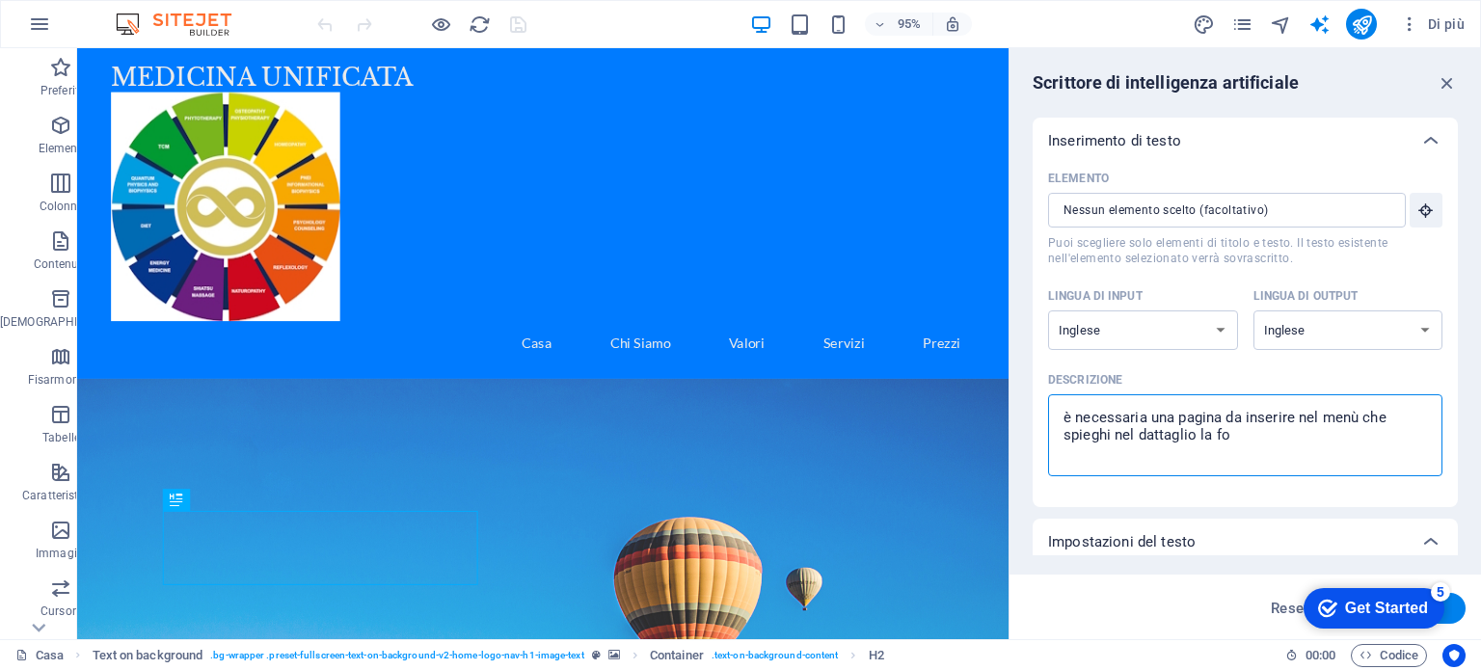
type textarea "è necessaria una pagina da inserire nel menù che spieghi nel dattaglio la for"
type textarea "x"
type textarea "è necessaria una pagina da inserire nel menù che spieghi nel dattaglio la form"
type textarea "x"
type textarea "è necessaria una pagina da inserire nel menù che spieghi nel dattaglio la forma"
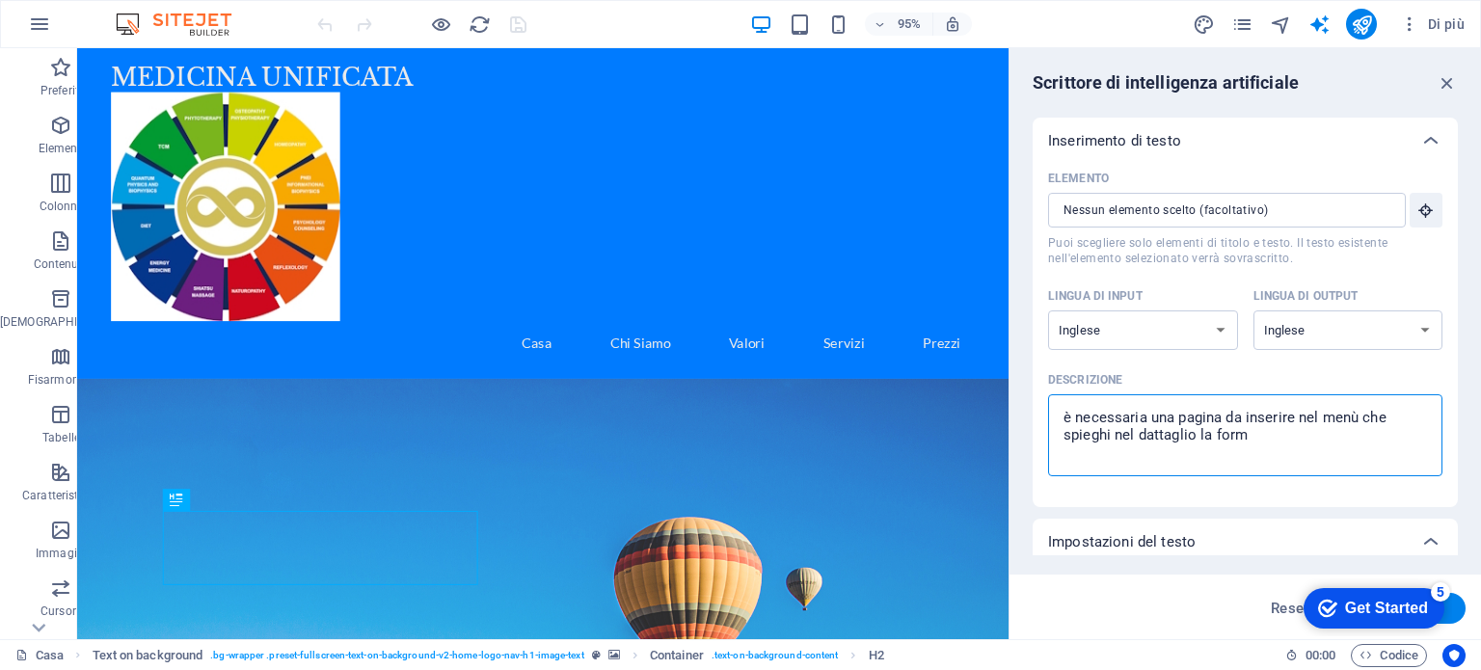
type textarea "x"
type textarea "è necessaria una pagina da inserire nel menù che spieghi nel dattaglio la formaz"
type textarea "x"
type textarea "è necessaria una pagina da inserire nel menù che spieghi nel dattaglio la forma…"
type textarea "x"
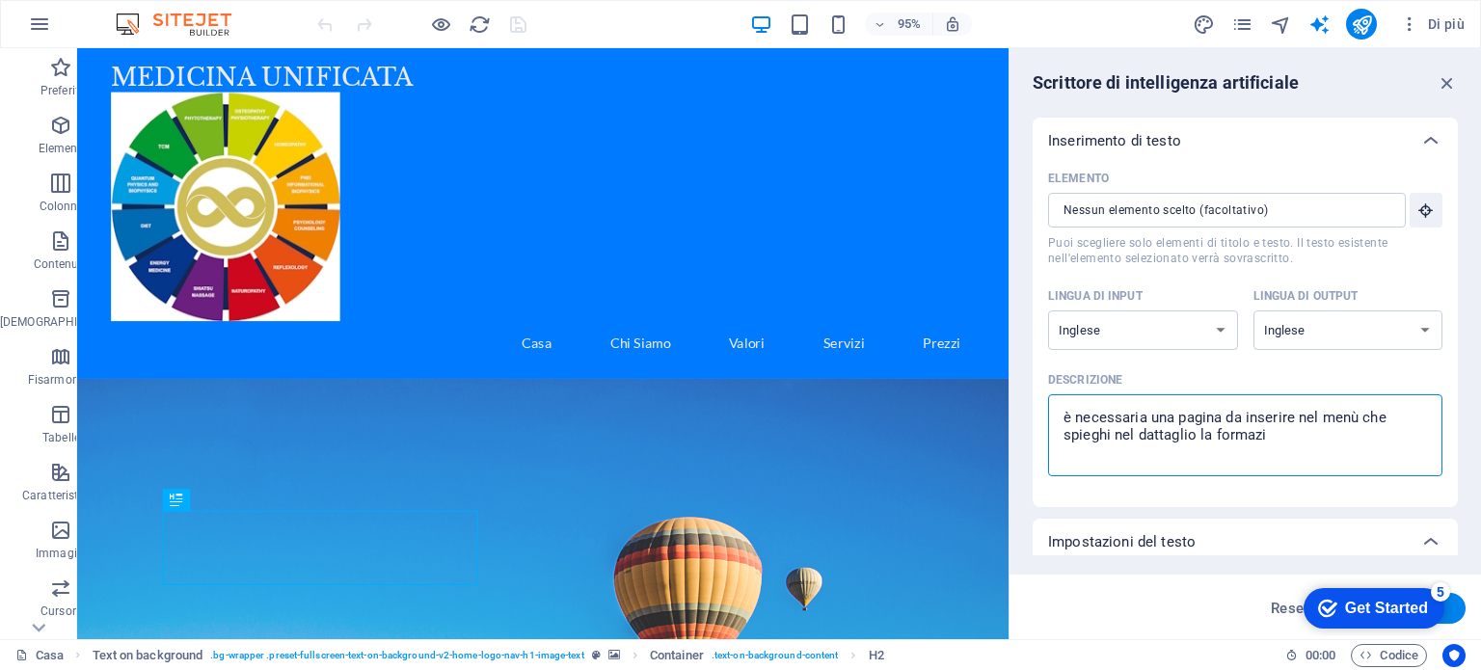
type textarea "è necessaria una pagina da inserire nel menù che spieghi nel dattaglio la forma…"
type textarea "x"
type textarea "è necessaria una pagina da inserire nel menù che spieghi nel dattaglio la forma…"
type textarea "x"
type textarea "è necessaria una pagina da inserire nel menù che spieghi nel dattaglio la forma…"
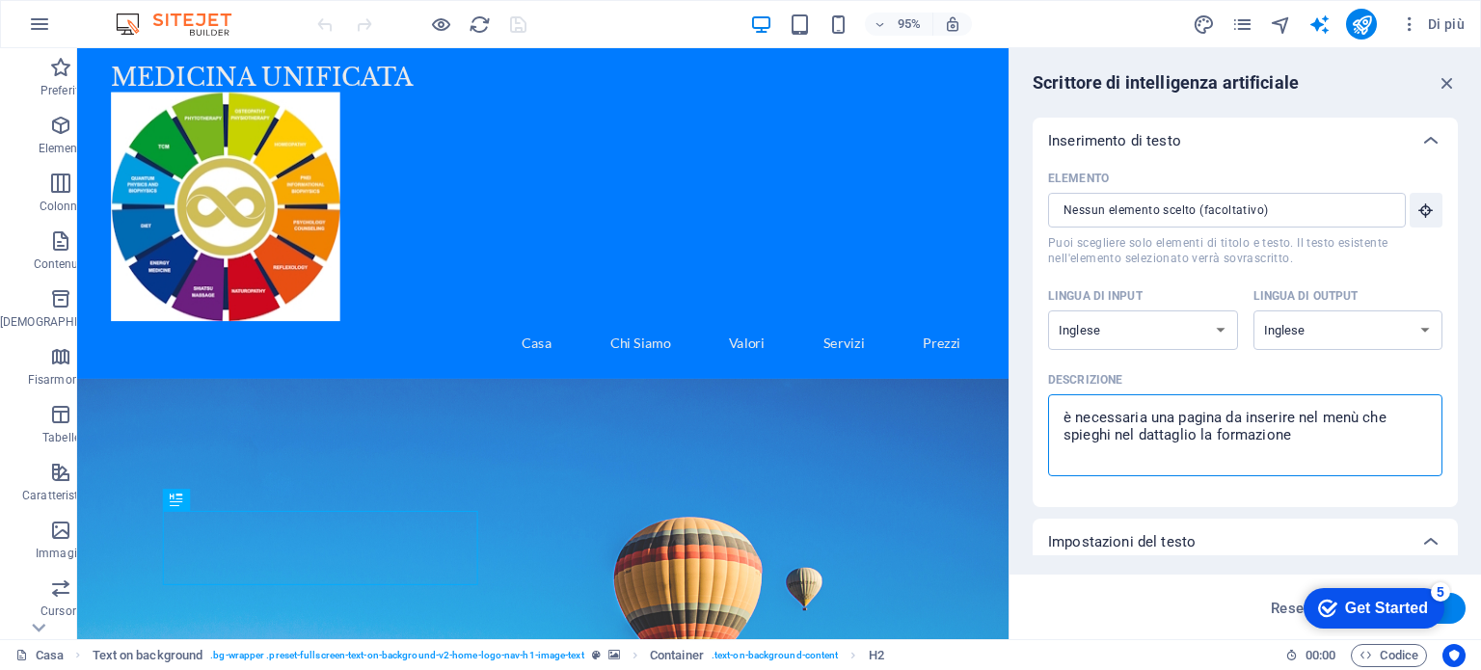
type textarea "x"
click at [1148, 435] on textarea "è necessaria una pagina da inserire nel menù che spieghi nel dattaglio la forma…" at bounding box center [1245, 435] width 375 height 63
type textarea "è necessaria una pagina da inserire nel menù che spieghi nel dttaglio la formaz…"
type textarea "x"
type textarea "è necessaria una pagina da inserire nel menù che spieghi nel dettaglio la forma…"
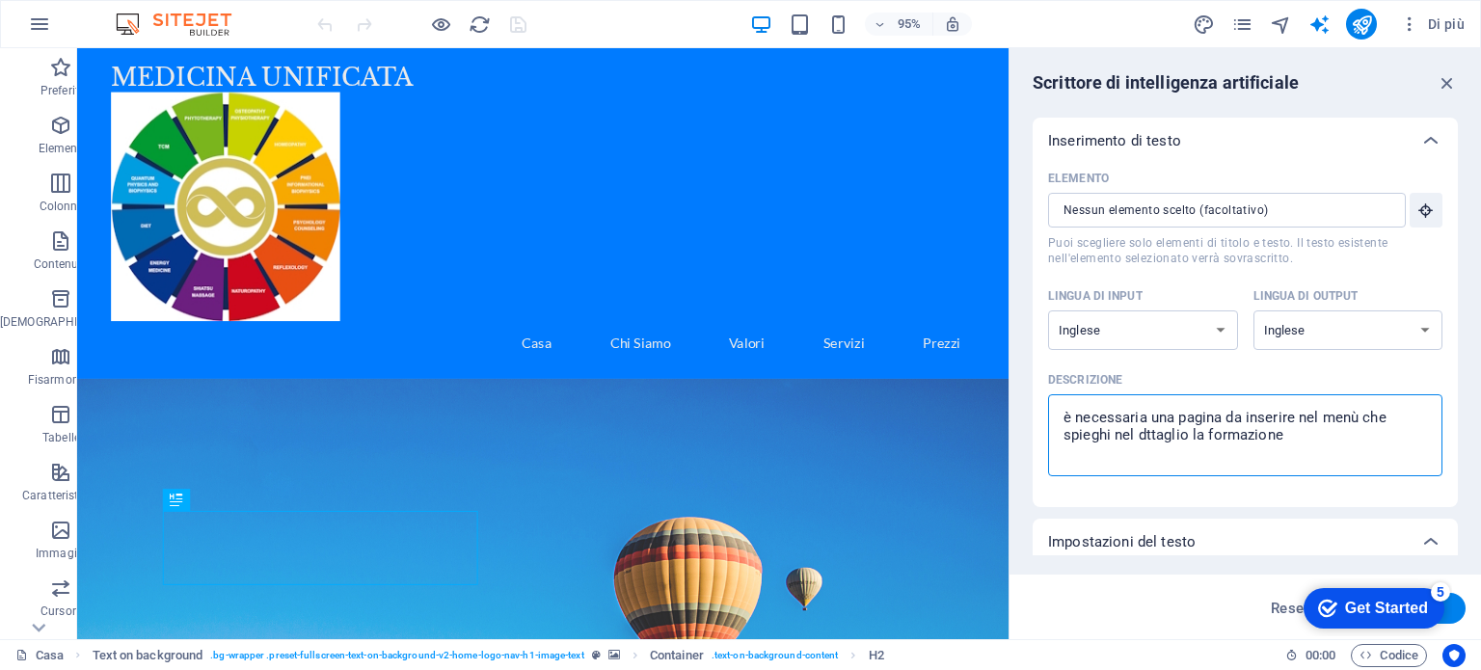
type textarea "x"
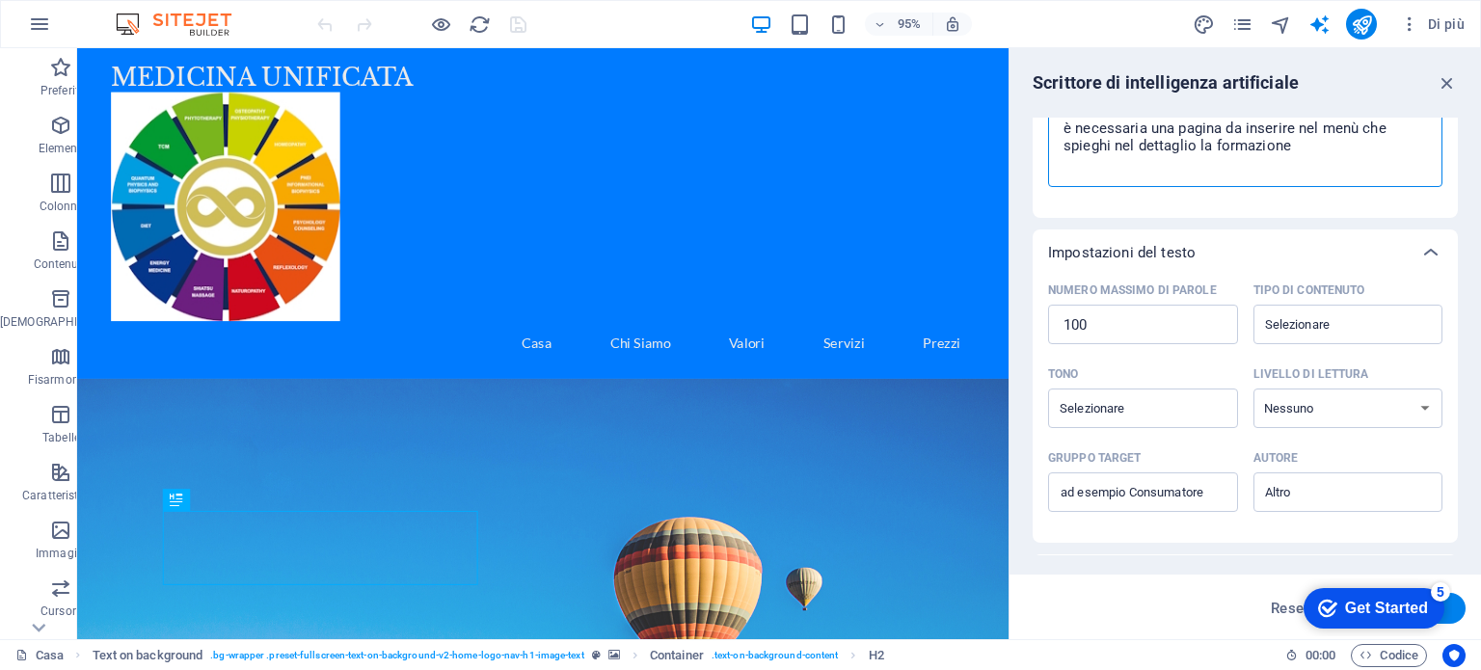
scroll to position [443, 0]
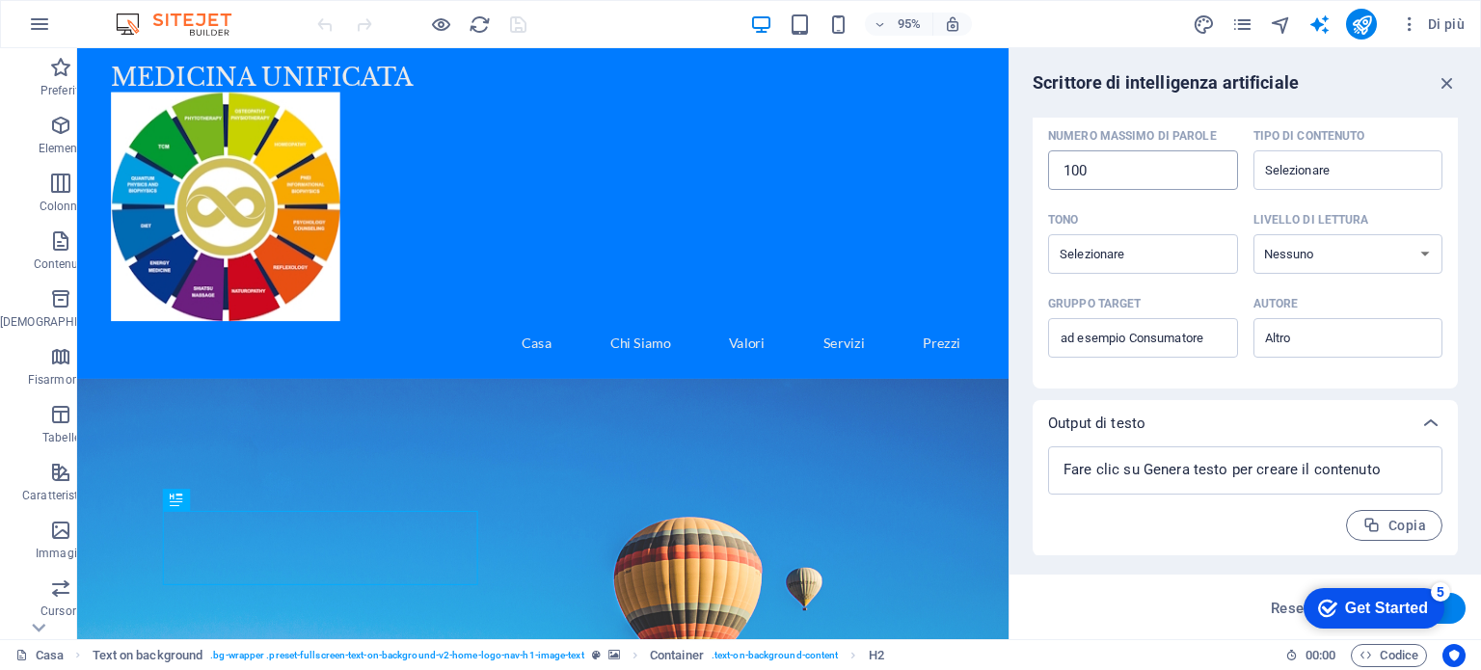
type textarea "è necessaria una pagina da inserire nel menù che spieghi nel dettaglio la forma…"
drag, startPoint x: 1095, startPoint y: 168, endPoint x: 1030, endPoint y: 166, distance: 65.6
click at [1030, 166] on div "Scrittore di intelligenza artificiale Inserimento di testo Elemento ​ Puoi sceg…" at bounding box center [1244, 343] width 471 height 591
type textarea "x"
type input "1"
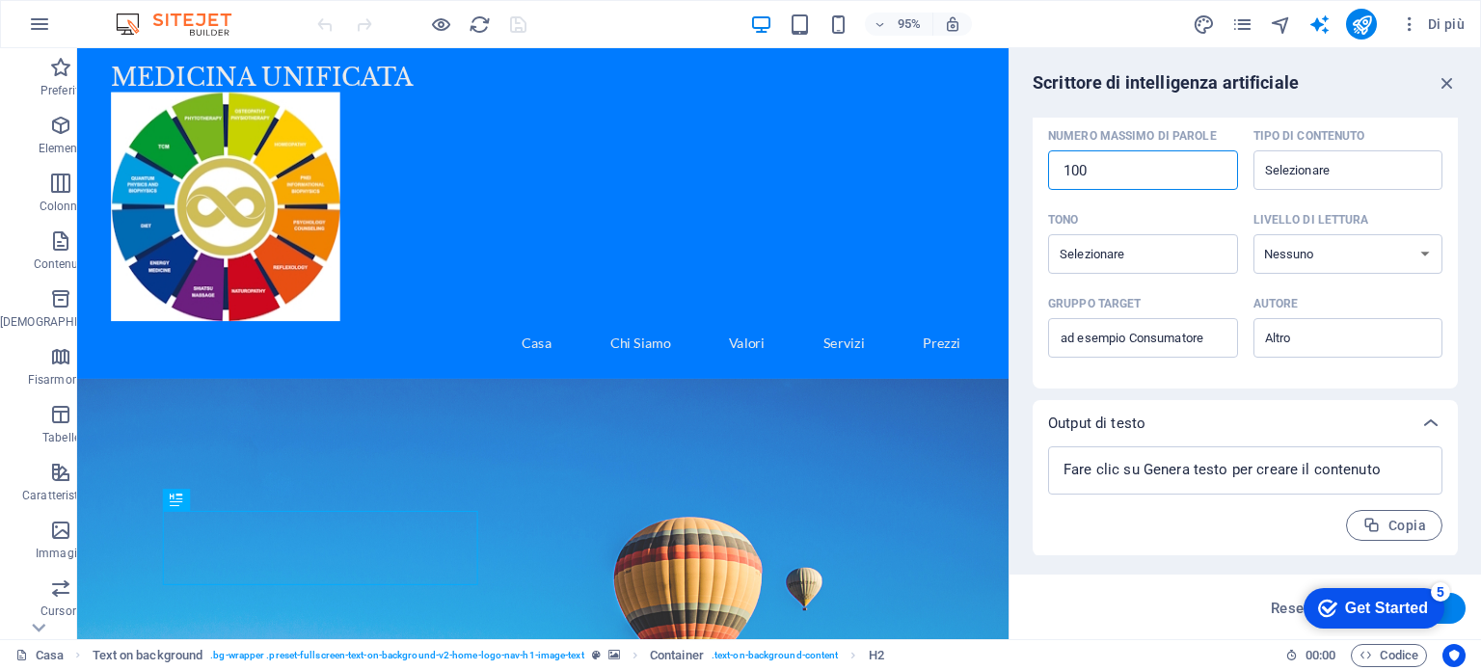
type textarea "x"
type input "10"
type textarea "x"
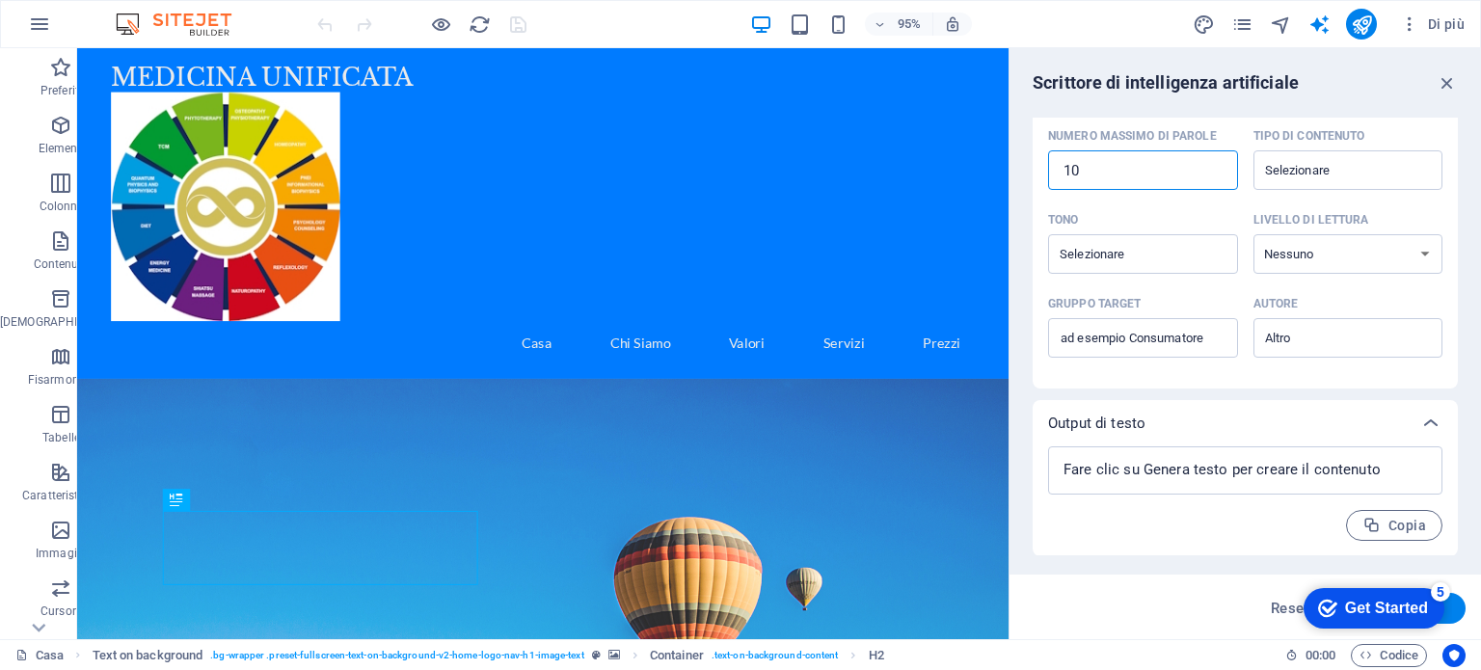
type input "100"
type textarea "x"
type input "1000"
type textarea "x"
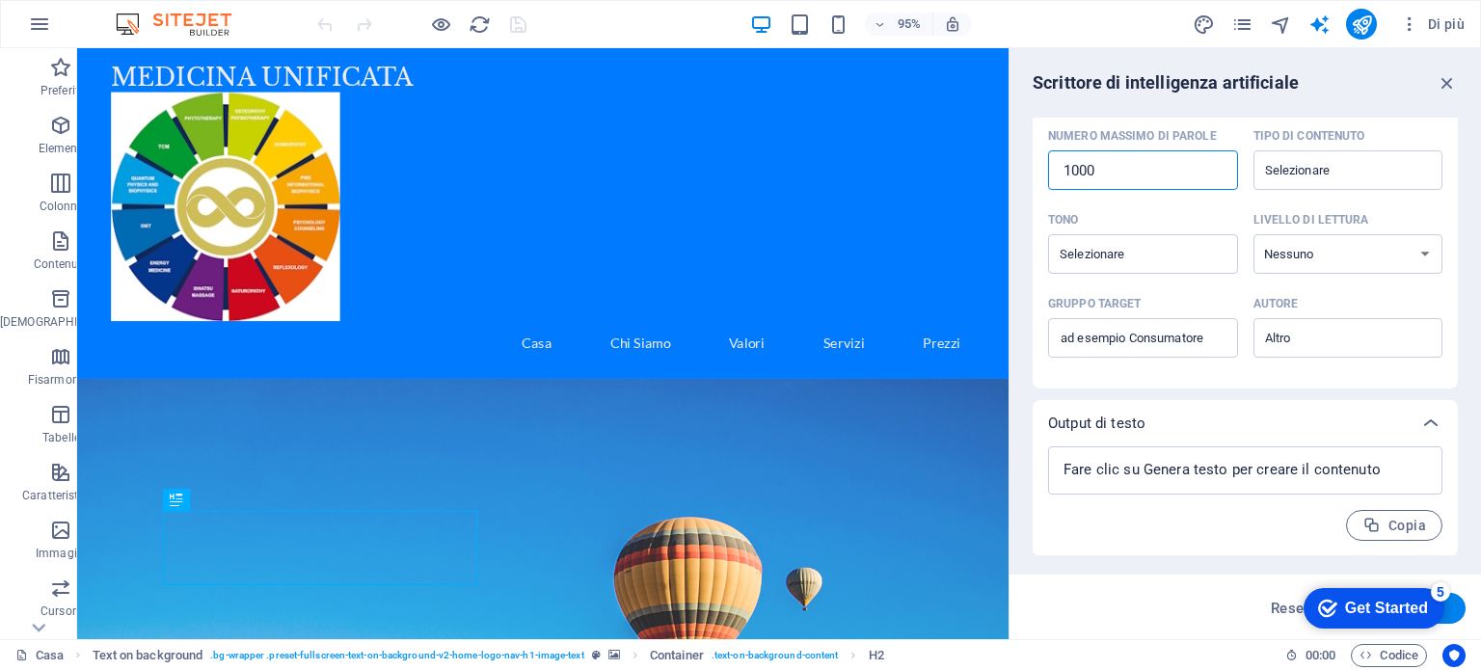
type input "1000"
click at [1379, 600] on div "Get Started" at bounding box center [1386, 608] width 83 height 17
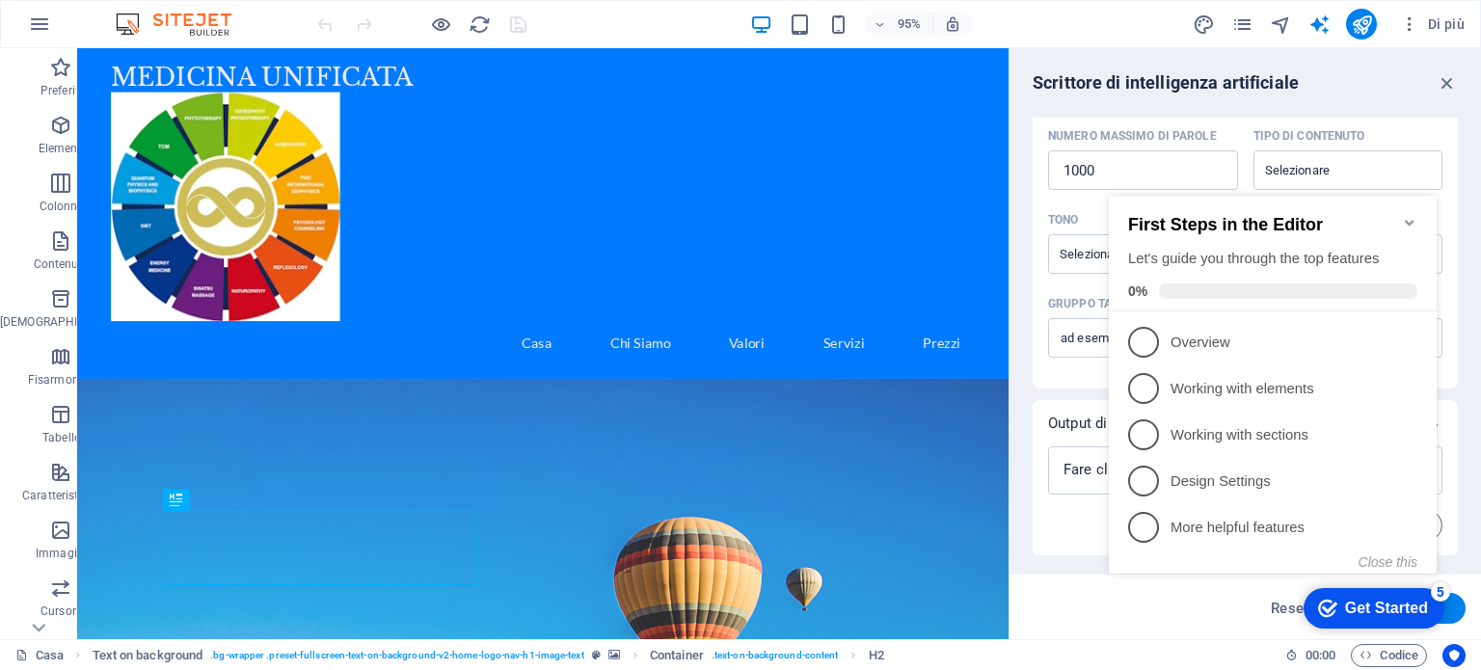
click at [1031, 102] on div "Scrittore di intelligenza artificiale Inserimento di testo Elemento ​ Puoi sceg…" at bounding box center [1244, 343] width 471 height 591
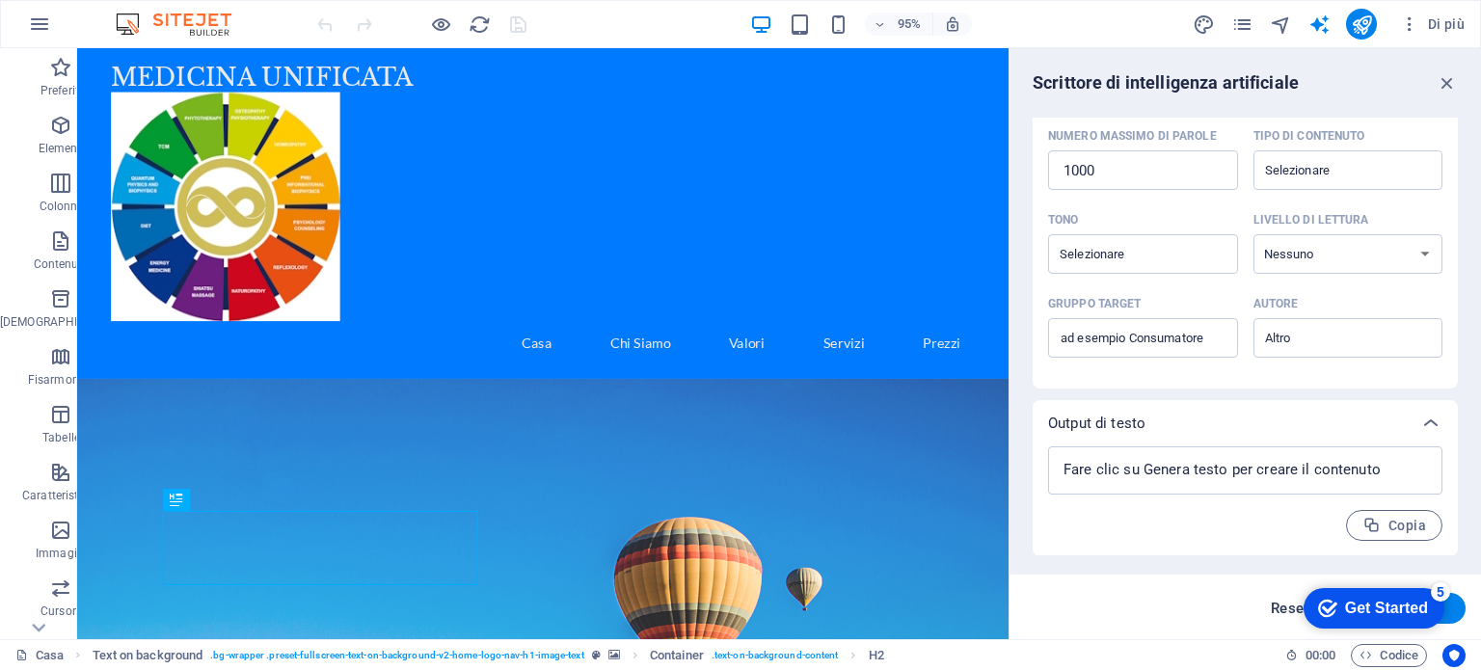
click at [1274, 604] on font "Reset" at bounding box center [1290, 608] width 39 height 17
type textarea "x"
type input "100"
type textarea "x"
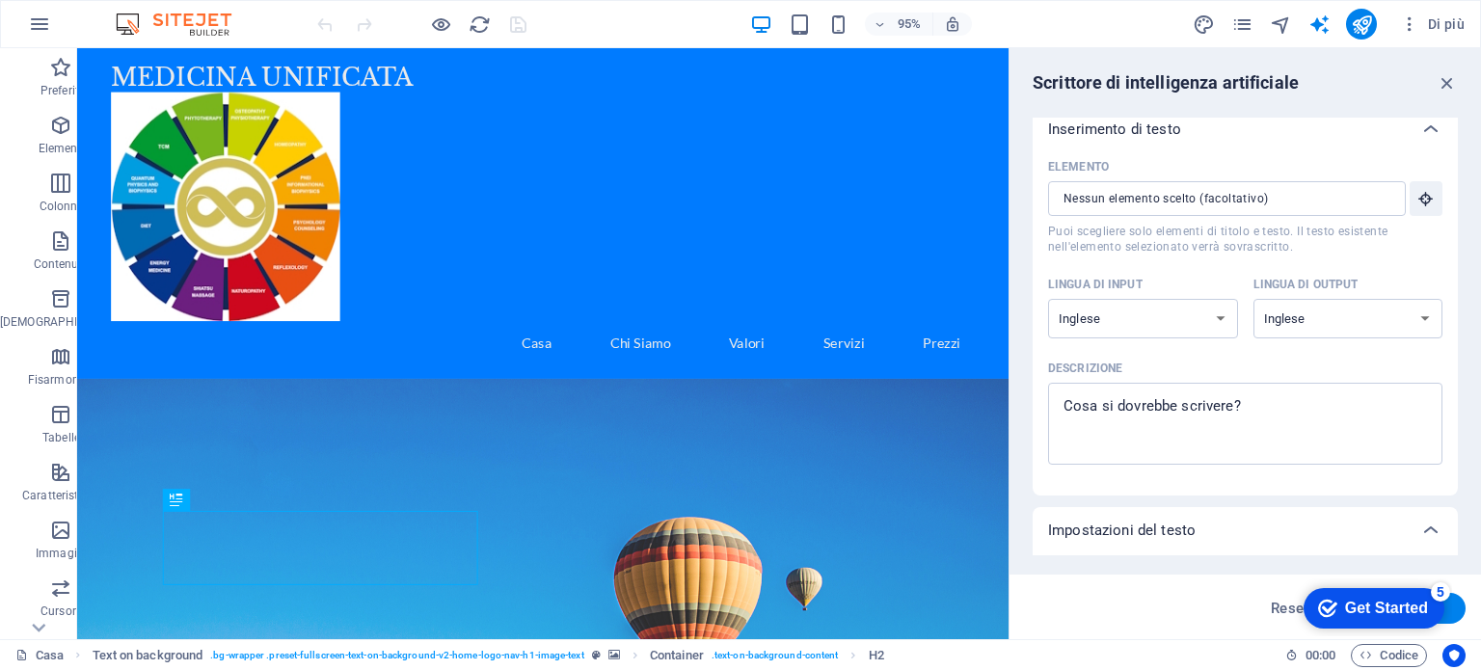
scroll to position [0, 0]
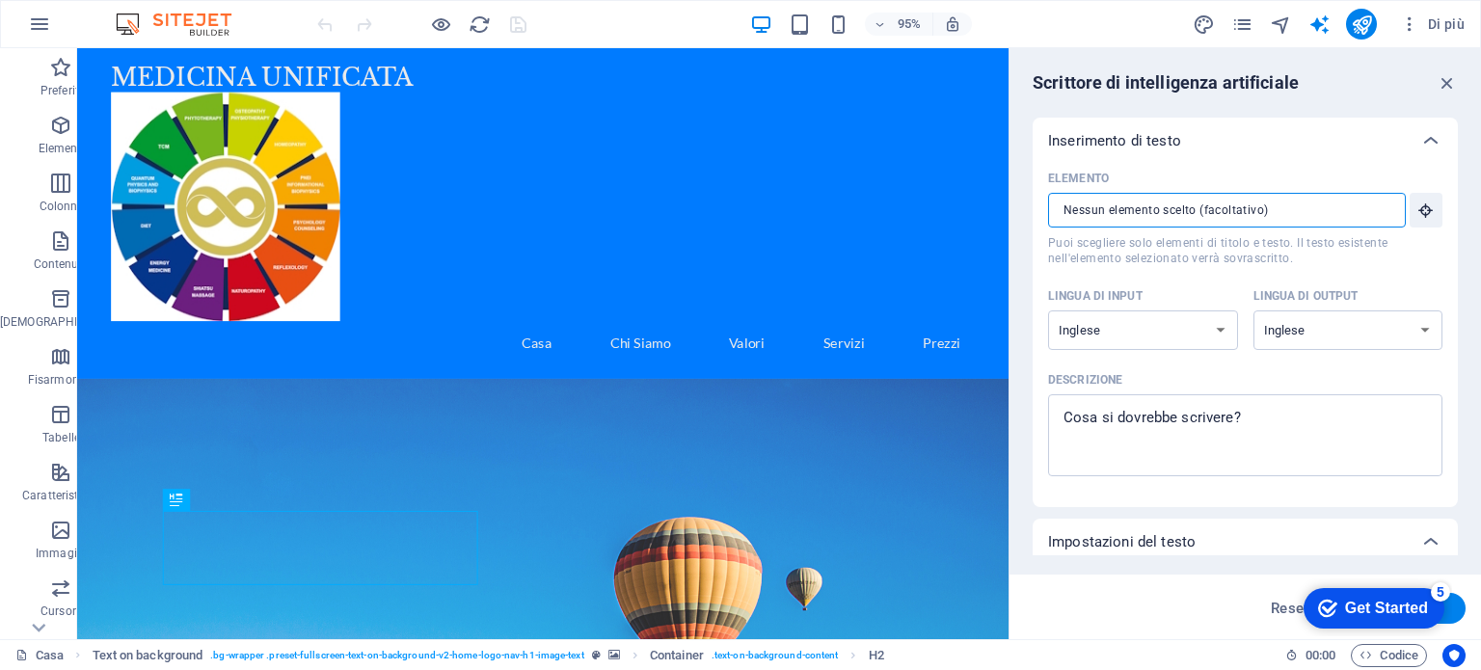
click at [1331, 202] on input "Elemento ​ Puoi scegliere solo elementi di titolo e testo. Il testo esistente n…" at bounding box center [1220, 210] width 344 height 35
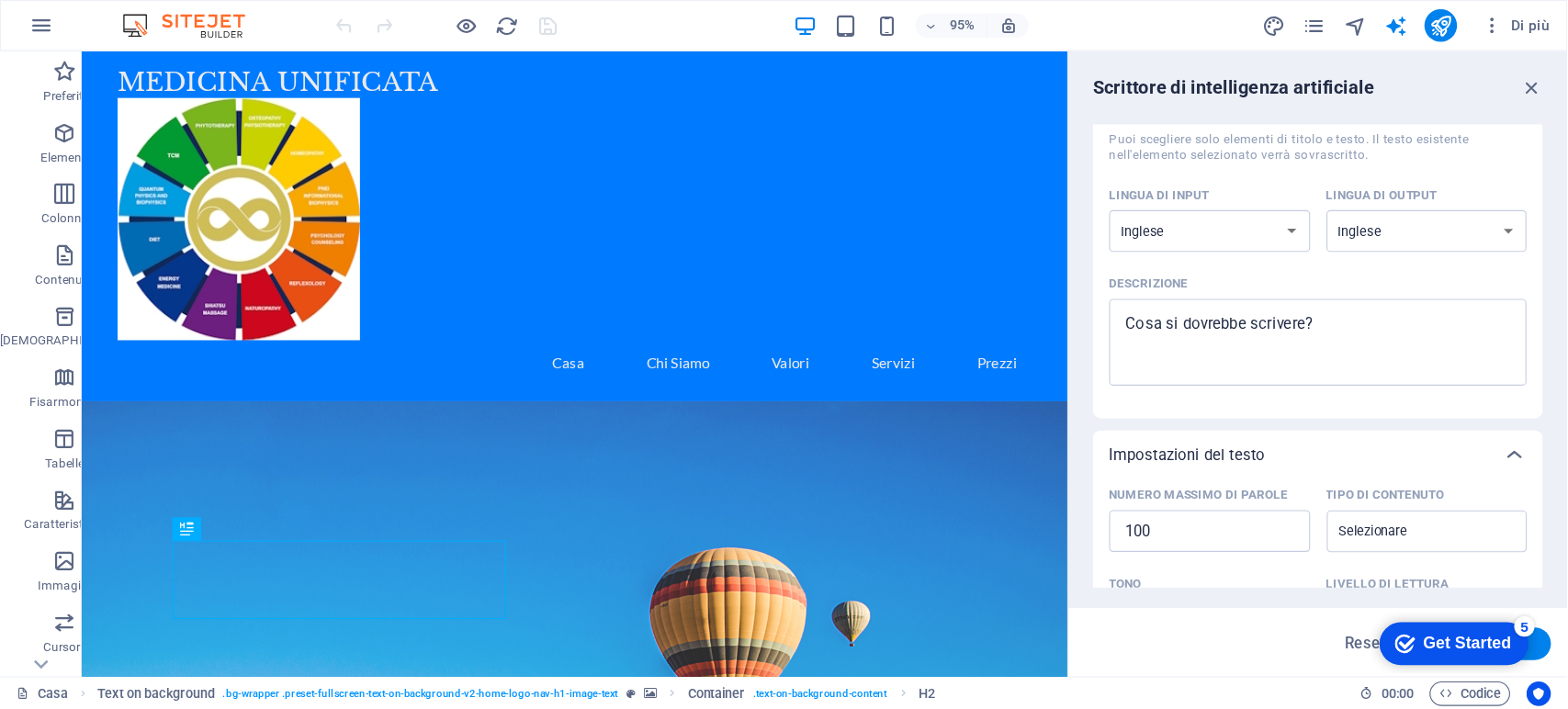
scroll to position [422, 0]
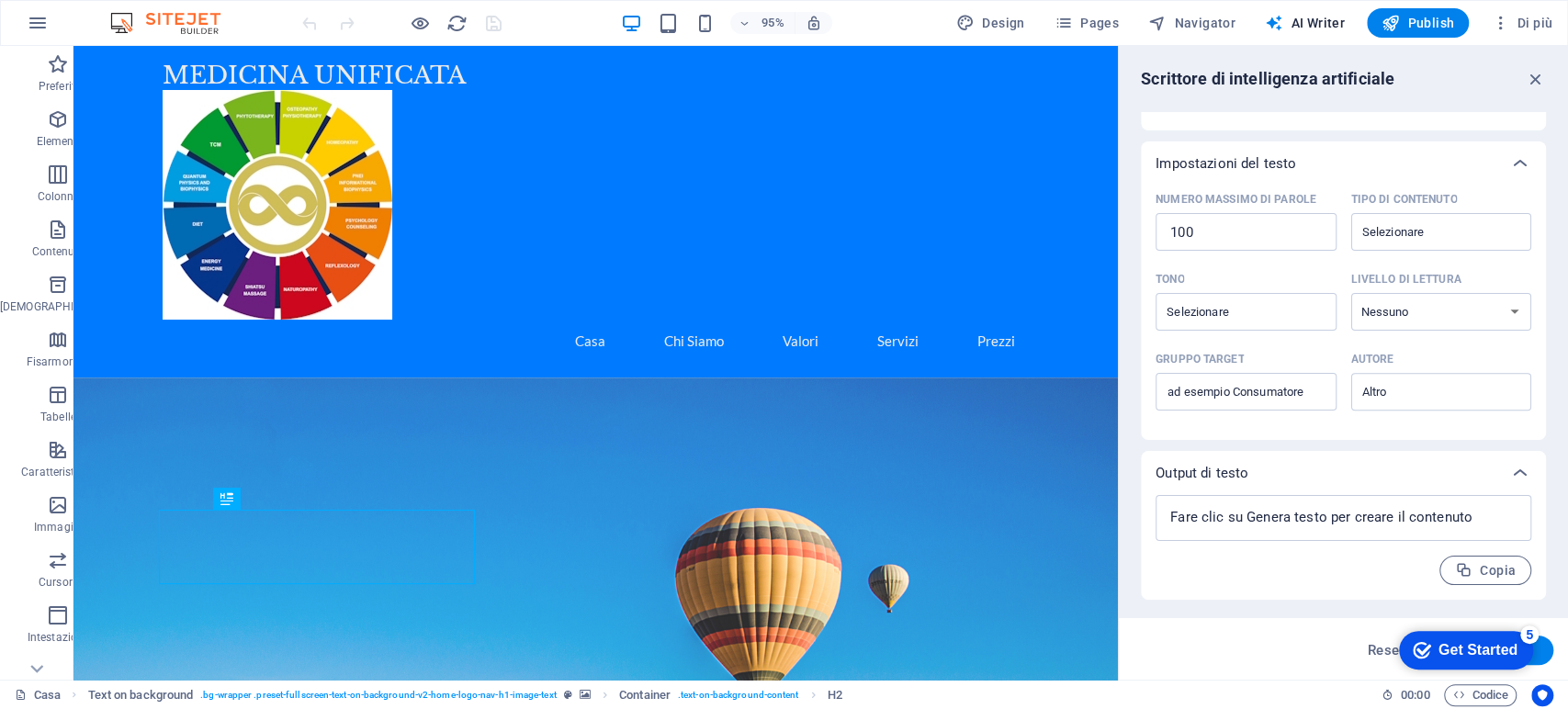
type textarea "x"
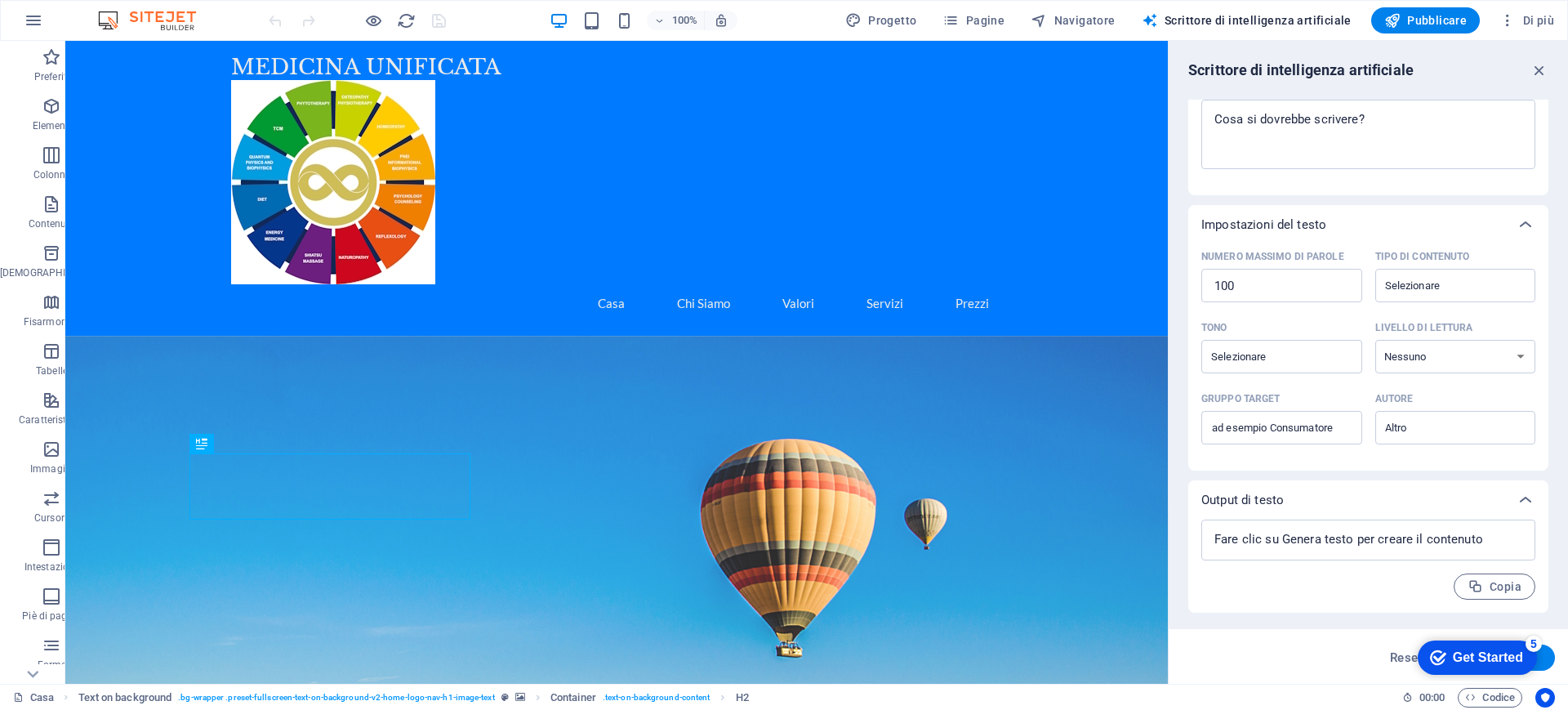
type textarea "x"
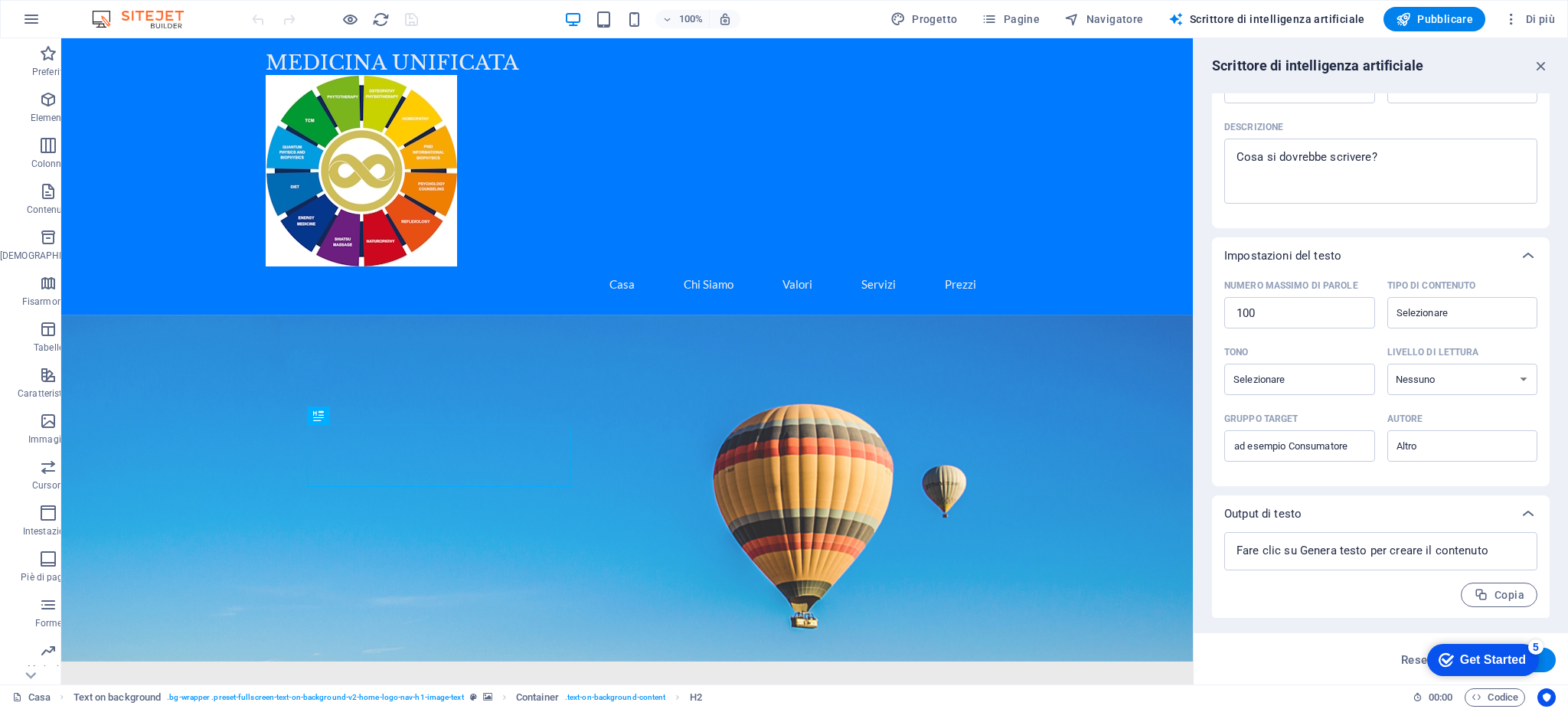
type textarea "x"
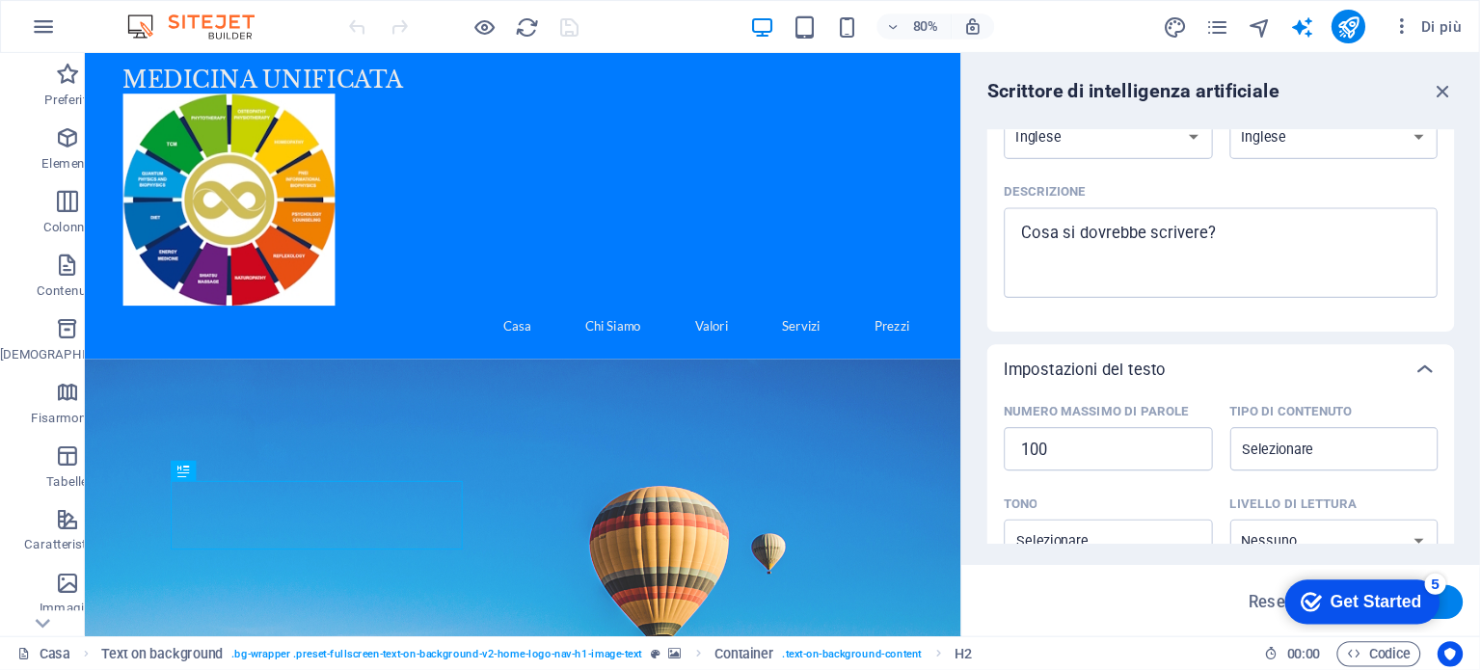
scroll to position [205, 0]
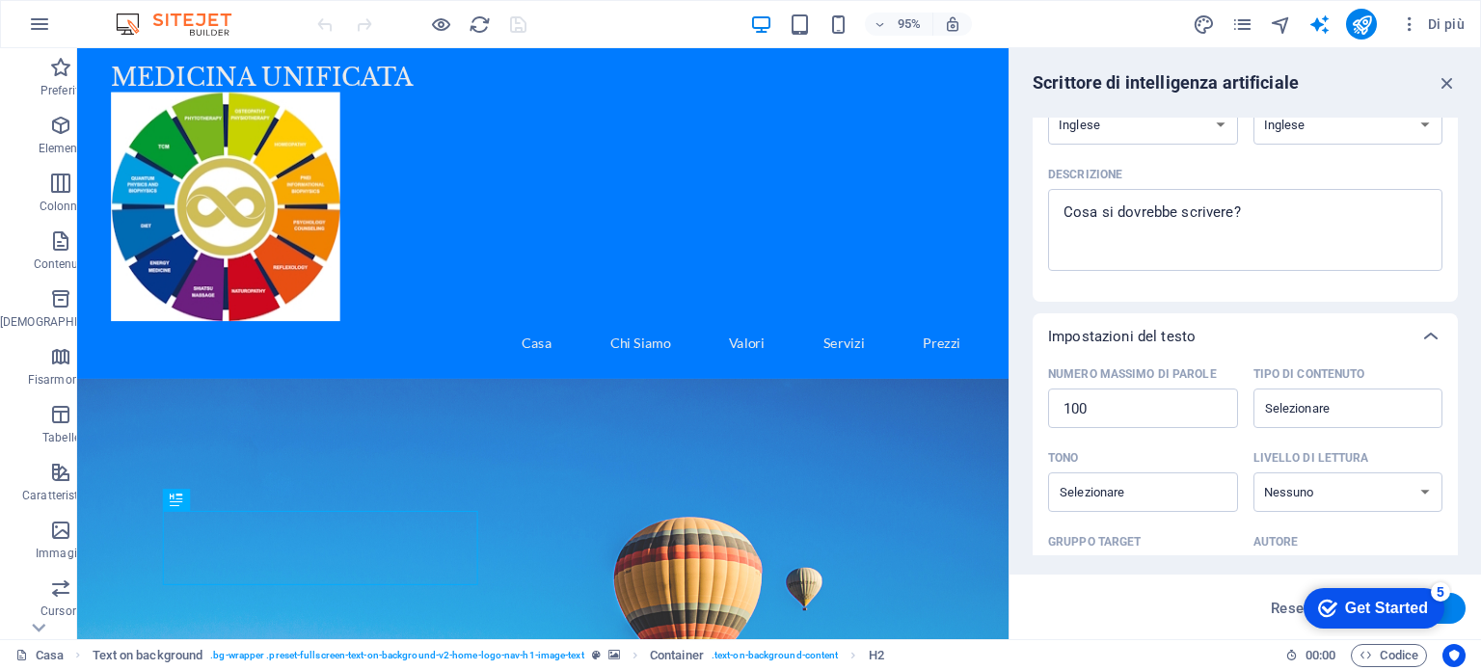
drag, startPoint x: 1400, startPoint y: 2, endPoint x: 1054, endPoint y: 593, distance: 684.8
click at [1054, 593] on div "Reset Genera testo" at bounding box center [1245, 608] width 441 height 31
click at [1284, 608] on font "Reset" at bounding box center [1290, 608] width 39 height 17
click at [1282, 610] on font "Reset" at bounding box center [1290, 608] width 39 height 17
click at [1282, 612] on font "Reset" at bounding box center [1290, 608] width 39 height 17
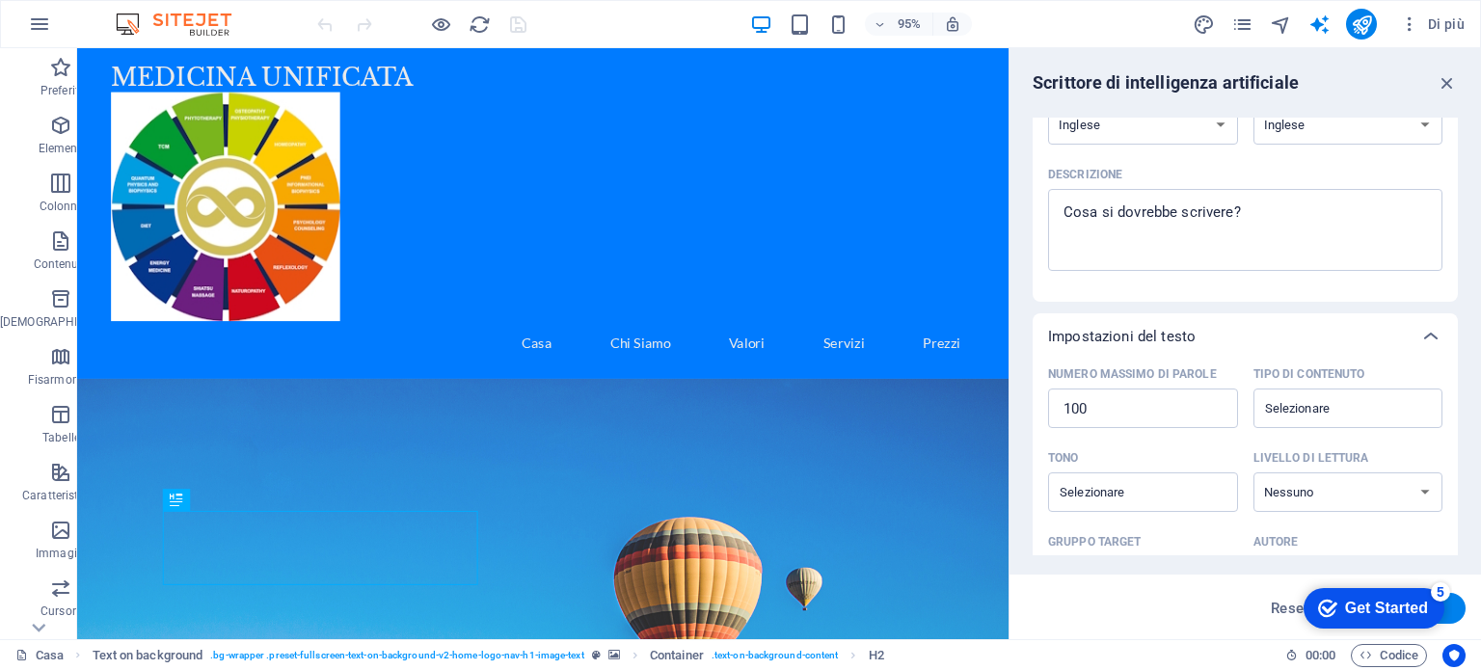
click at [1451, 608] on div "checkmark Get Started 5 First Steps in the Editor Let's guide you through the t…" at bounding box center [1370, 607] width 164 height 58
click at [1452, 608] on button "Genera testo" at bounding box center [1400, 608] width 130 height 31
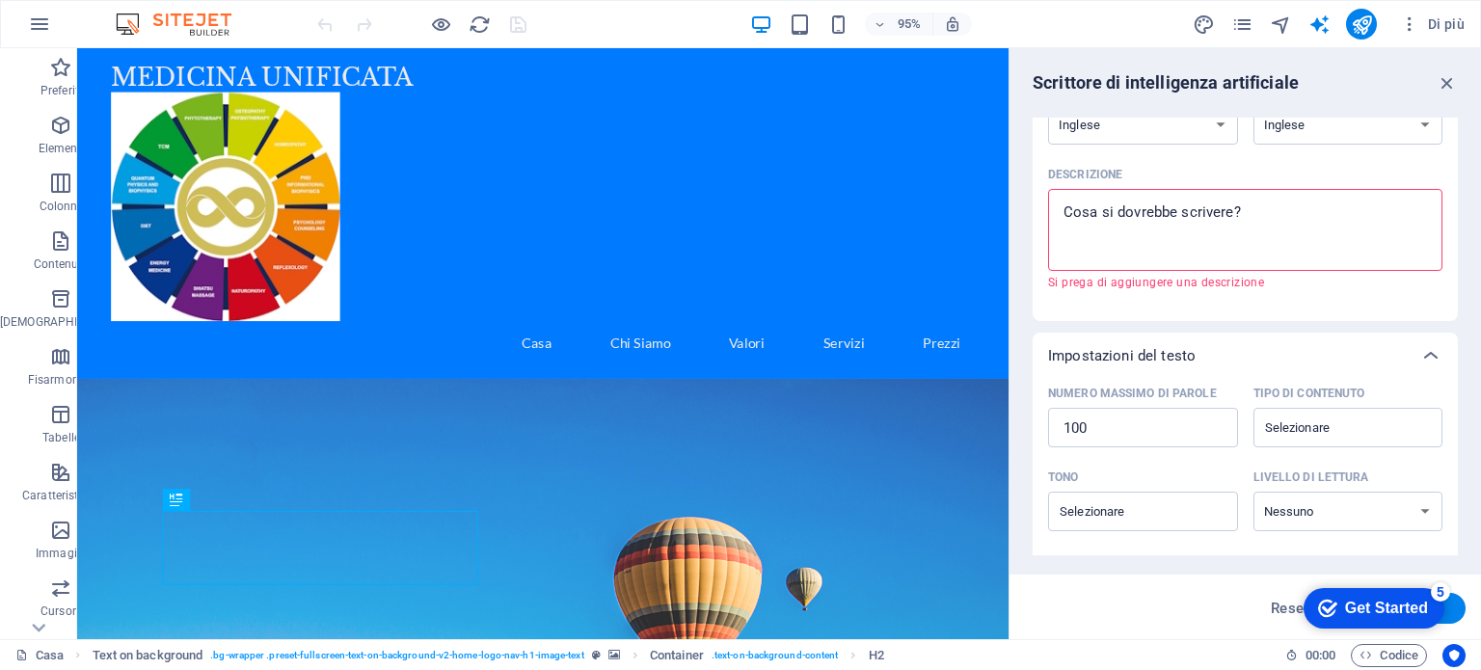
click at [1452, 608] on button "Genera testo" at bounding box center [1400, 608] width 130 height 31
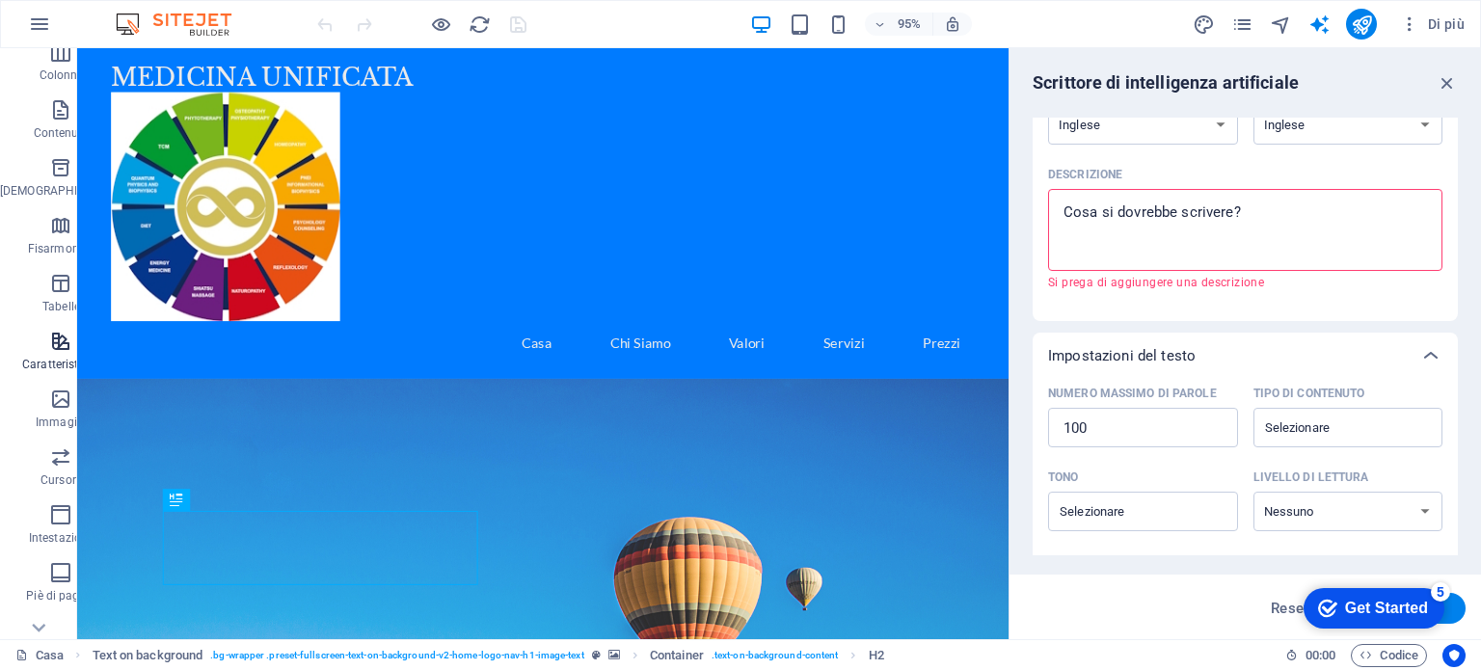
scroll to position [276, 0]
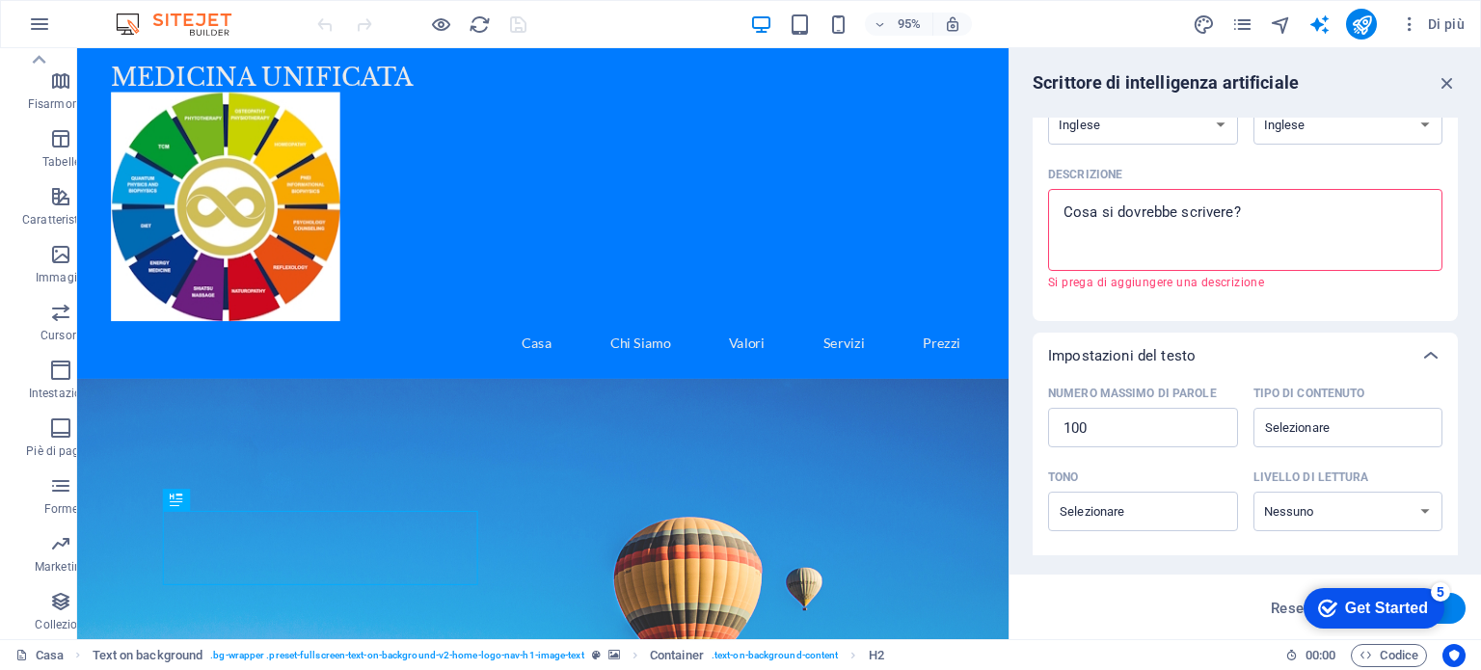
click at [1392, 610] on div "Get Started" at bounding box center [1386, 608] width 83 height 17
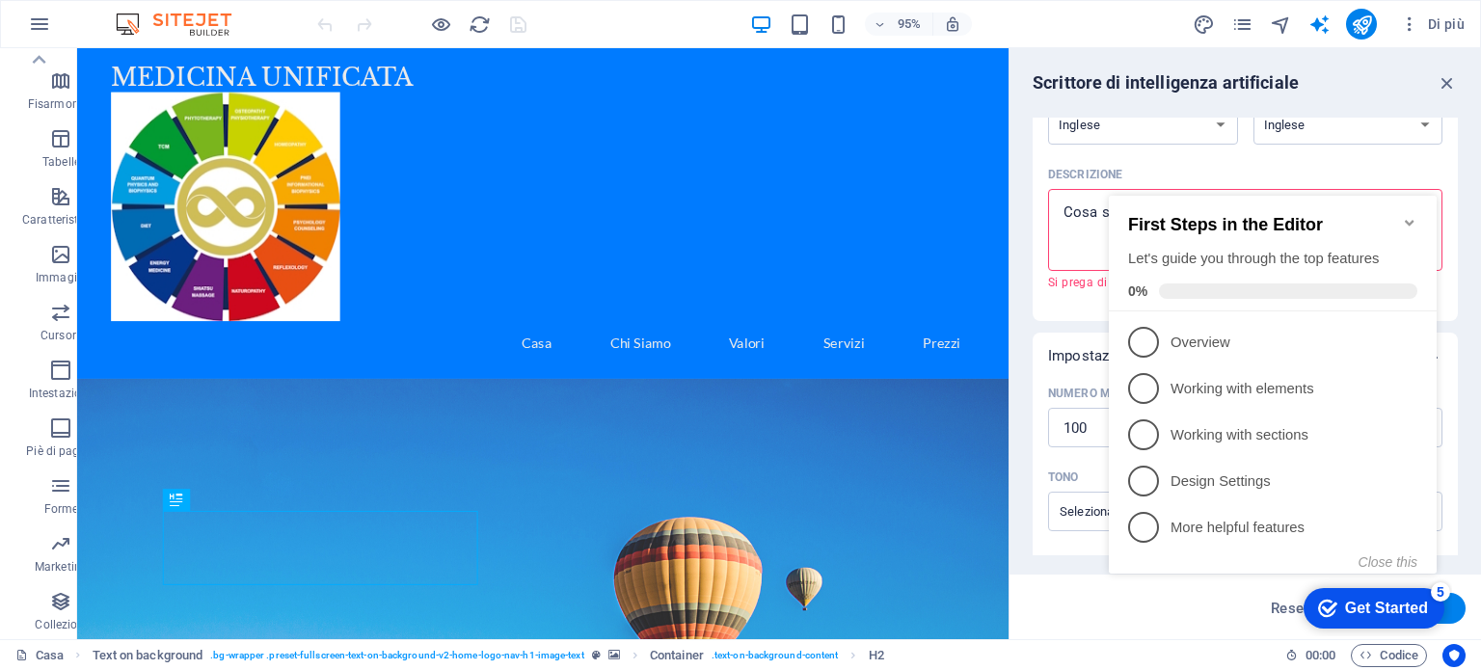
click at [1025, 292] on div "Scrittore di intelligenza artificiale Inserimento di testo Elemento ​ Puoi sceg…" at bounding box center [1244, 343] width 471 height 591
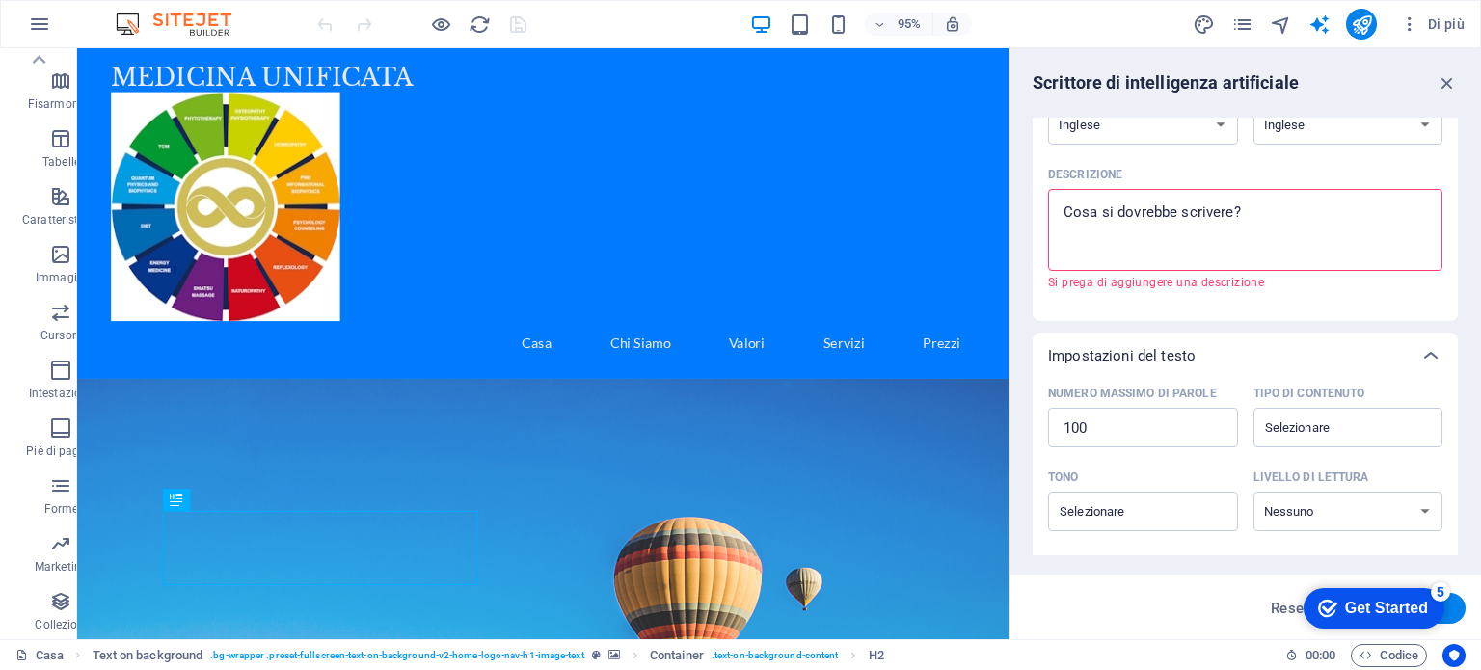
click at [1376, 611] on div "Get Started" at bounding box center [1386, 608] width 83 height 17
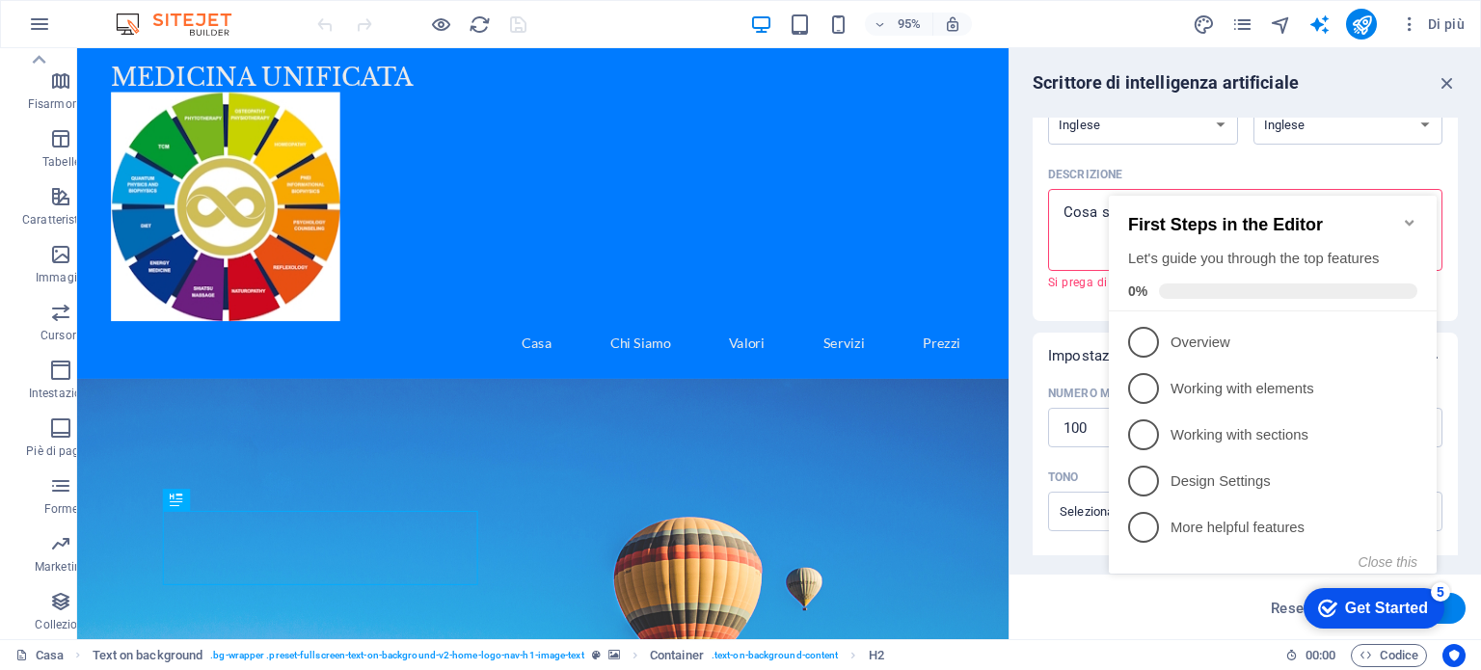
click at [1201, 338] on p "Overview - incomplete" at bounding box center [1285, 343] width 231 height 20
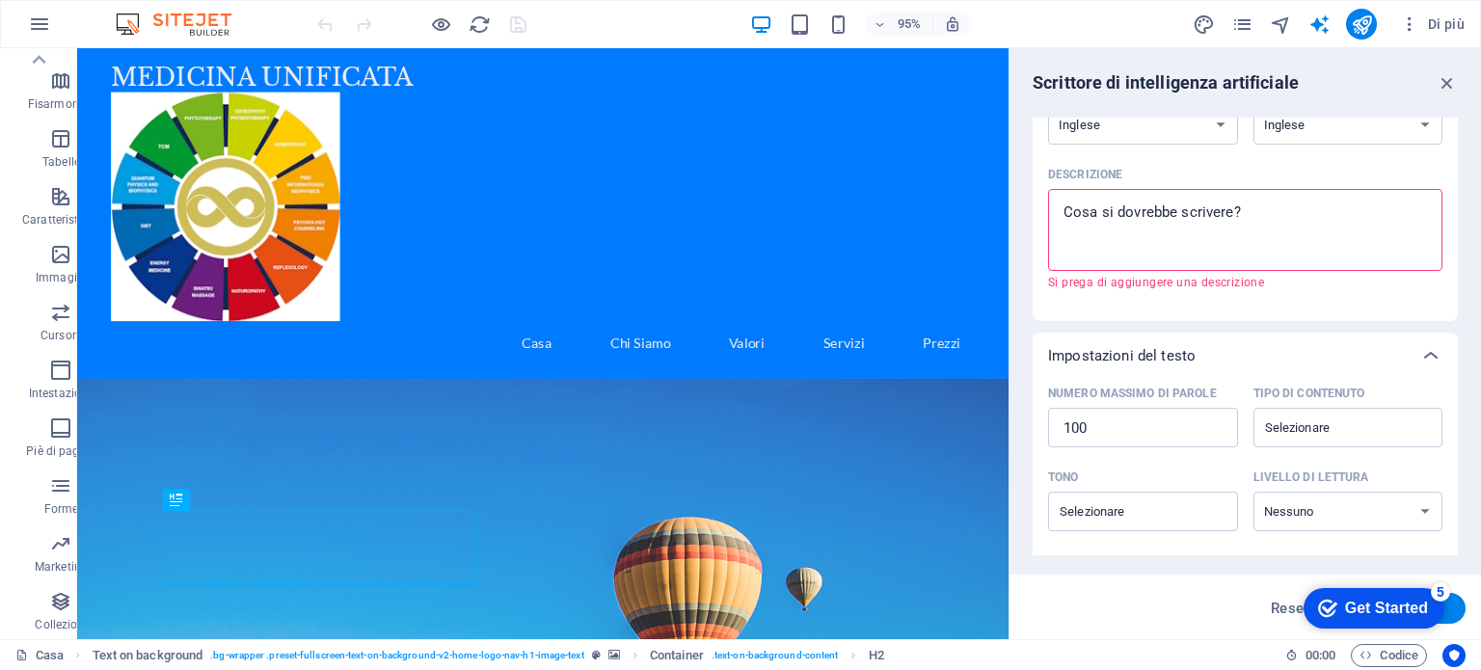
scroll to position [0, 0]
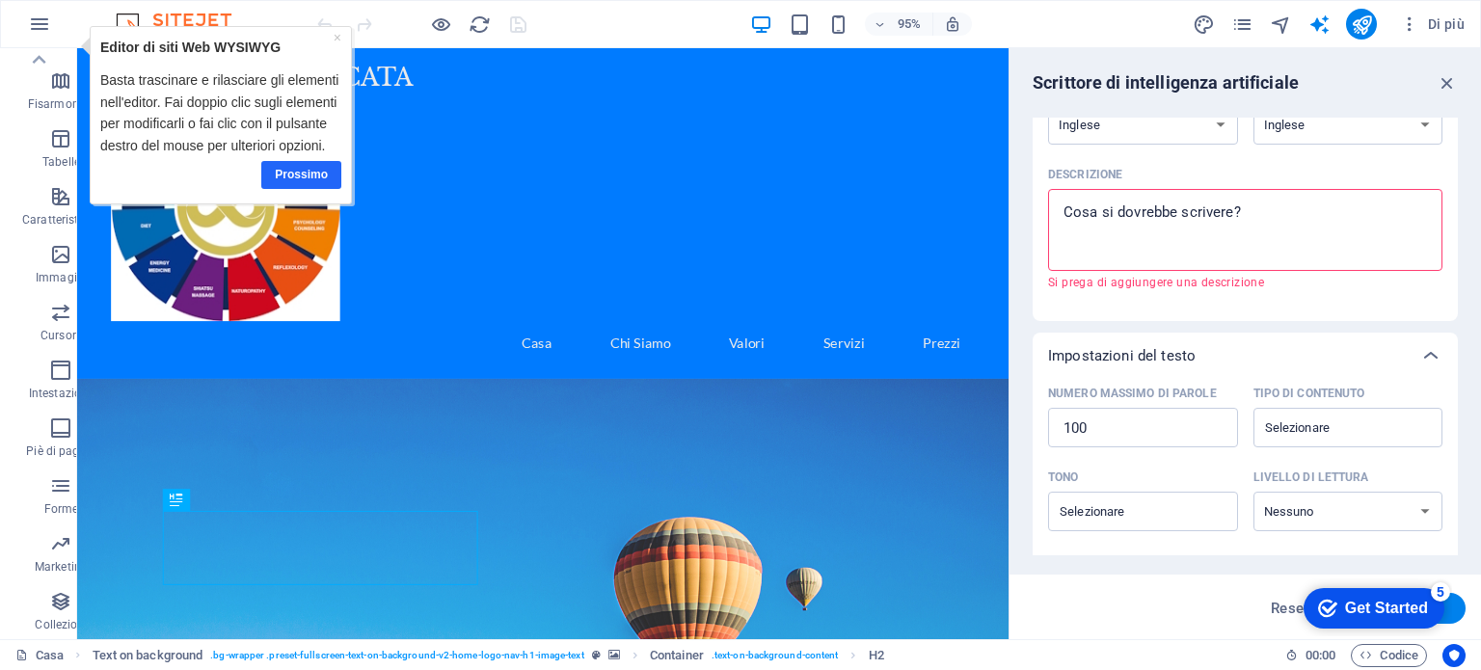
drag, startPoint x: 311, startPoint y: 157, endPoint x: 301, endPoint y: 173, distance: 18.7
click at [300, 174] on font "Prossimo" at bounding box center [301, 173] width 53 height 13
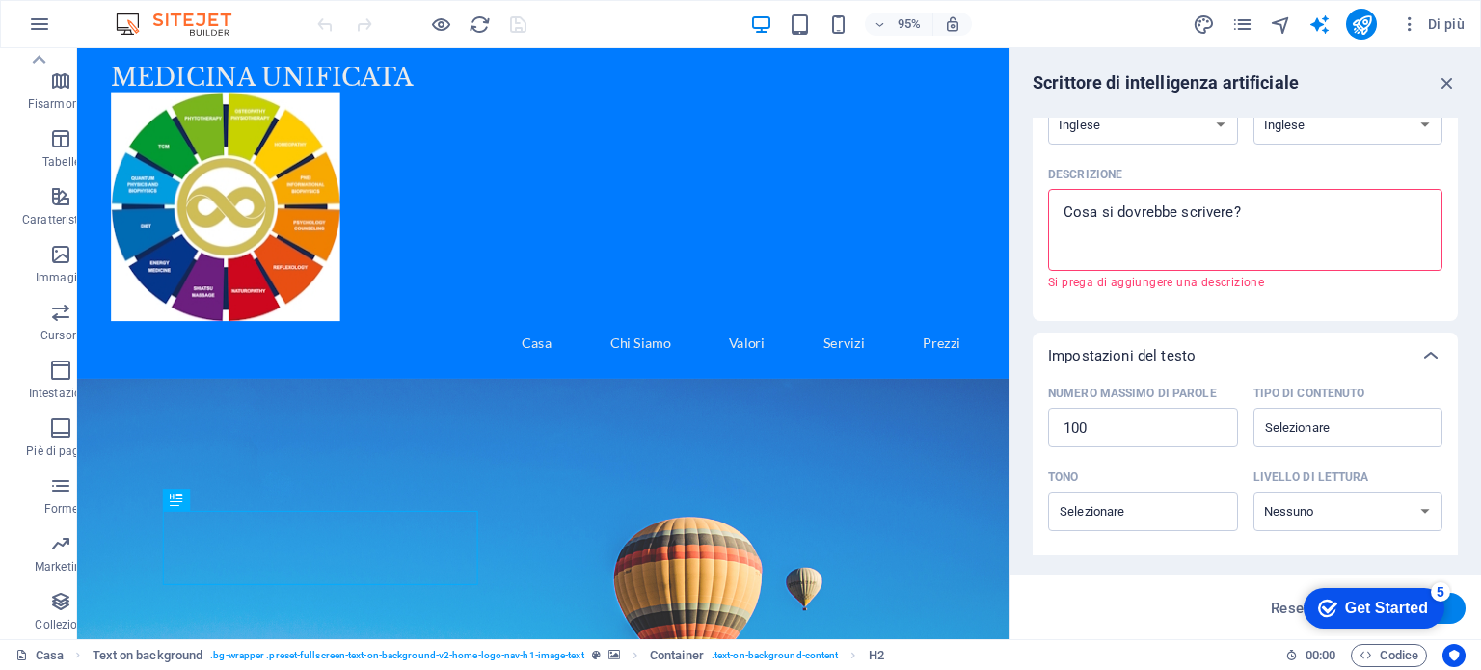
click at [1381, 609] on div "Get Started" at bounding box center [1386, 608] width 83 height 17
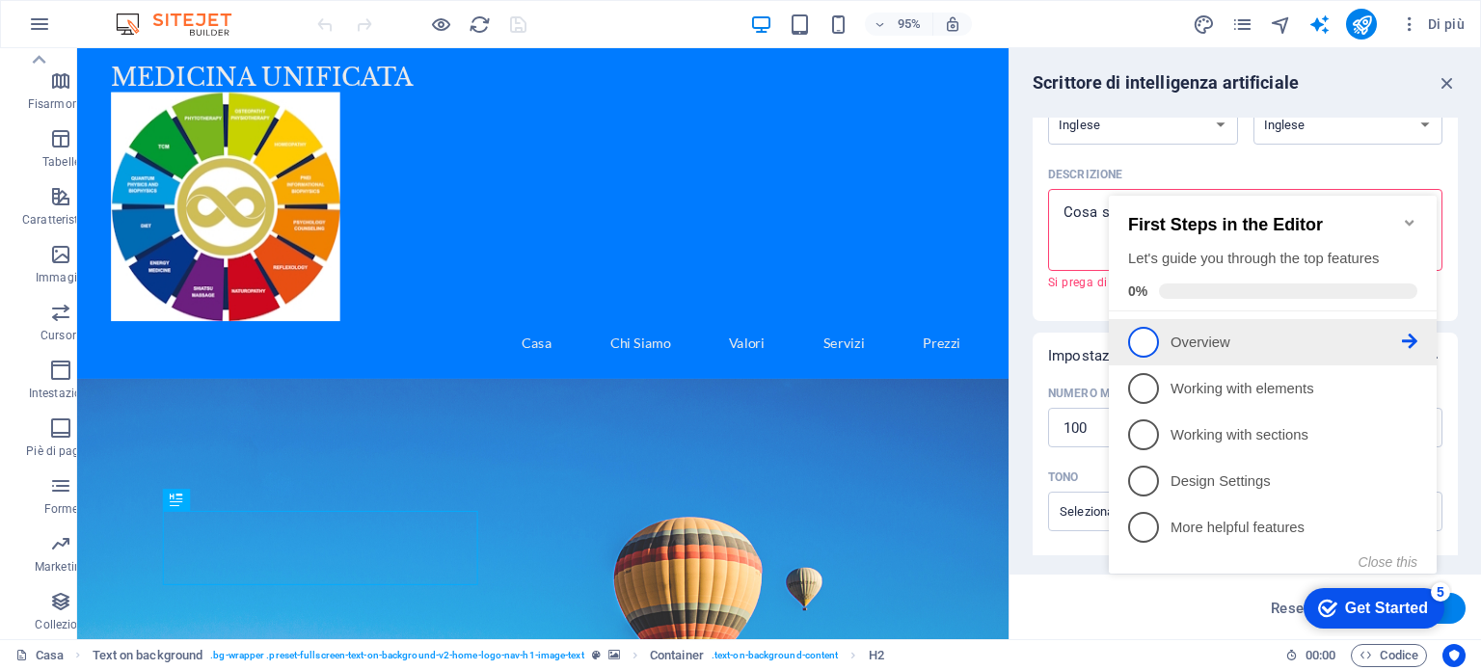
click at [1141, 339] on span "1" at bounding box center [1143, 342] width 31 height 31
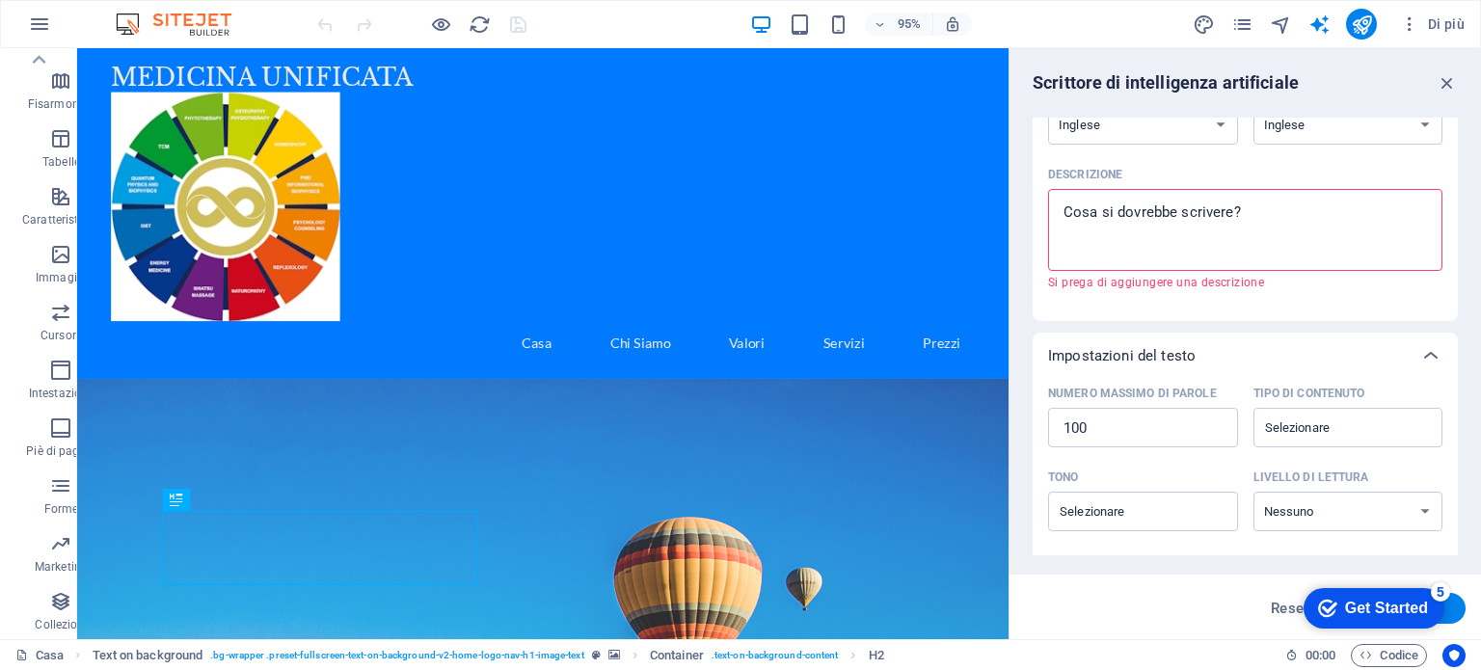
click at [1376, 609] on div "Get Started" at bounding box center [1386, 608] width 83 height 17
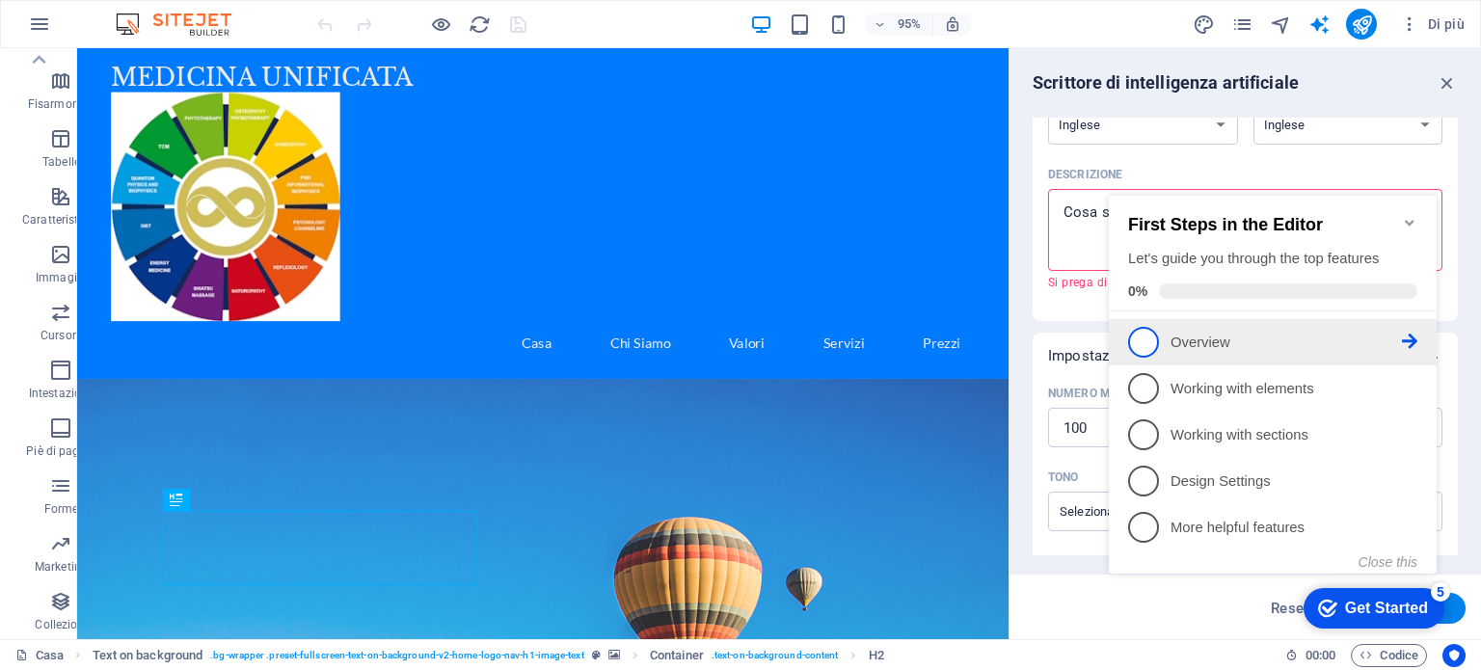
click at [1405, 334] on icon at bounding box center [1409, 341] width 15 height 15
